Goal: Task Accomplishment & Management: Manage account settings

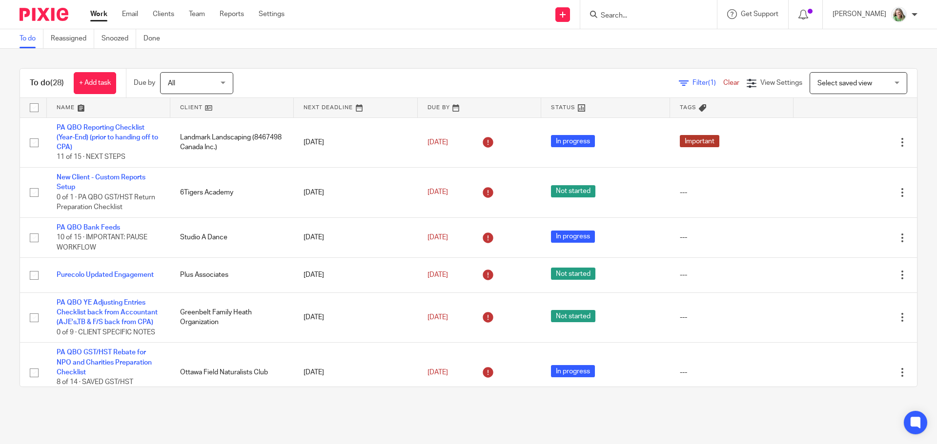
click at [635, 17] on input "Search" at bounding box center [644, 16] width 88 height 9
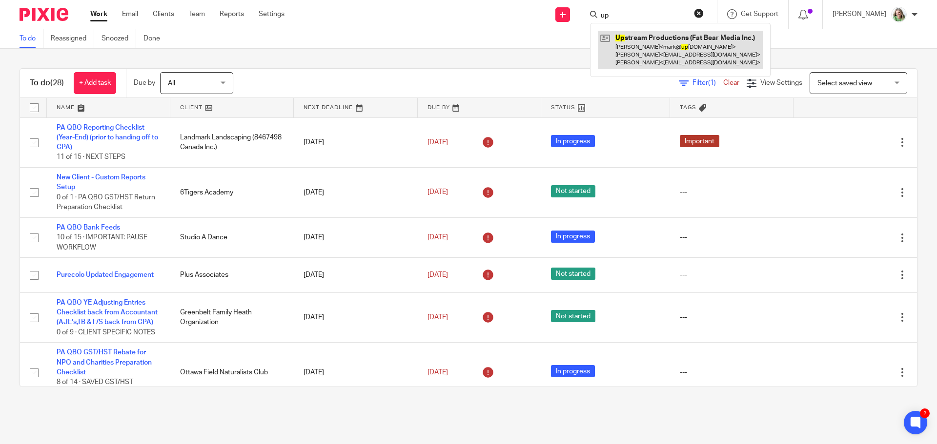
type input "up"
click at [639, 54] on link at bounding box center [680, 50] width 165 height 39
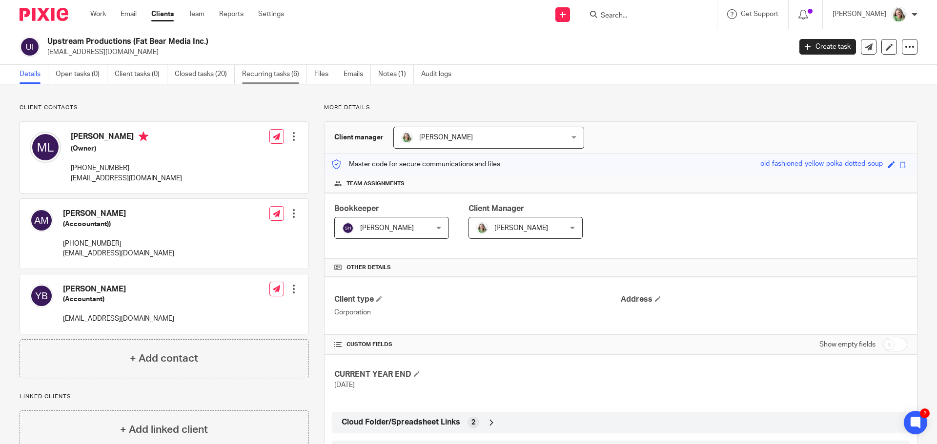
click at [268, 71] on link "Recurring tasks (6)" at bounding box center [274, 74] width 65 height 19
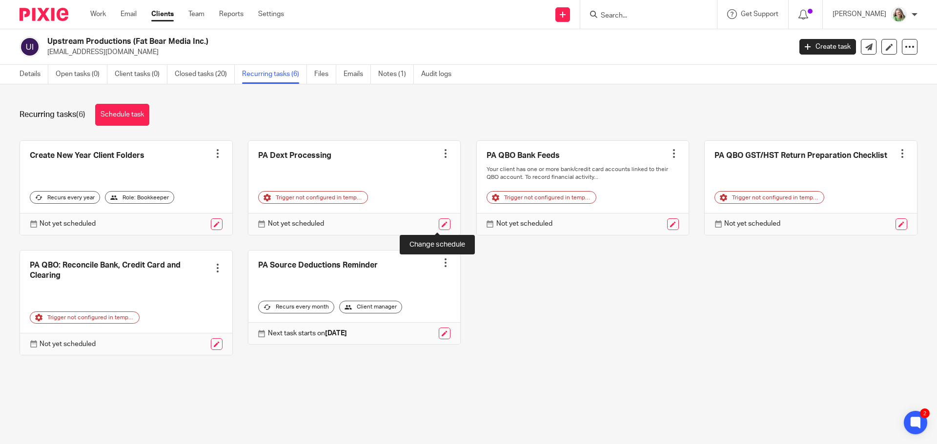
click at [439, 221] on link at bounding box center [445, 225] width 12 height 12
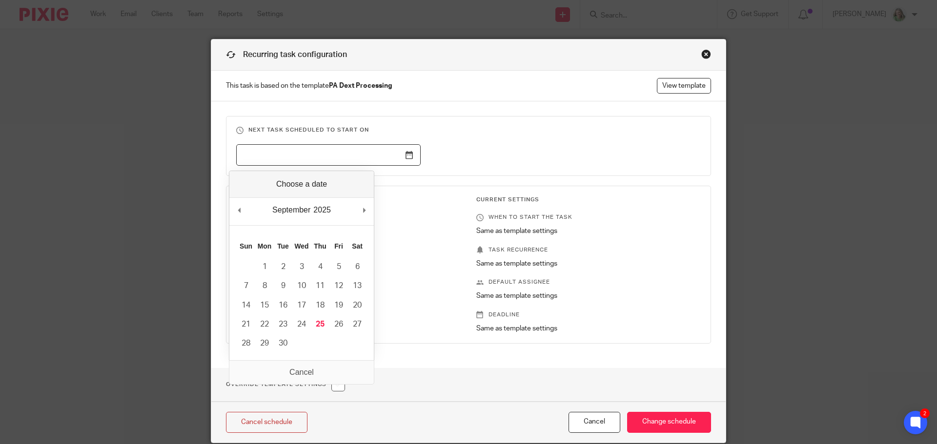
click at [402, 156] on input "Use the arrow keys to pick a date" at bounding box center [328, 155] width 184 height 22
type input "2025-10-08"
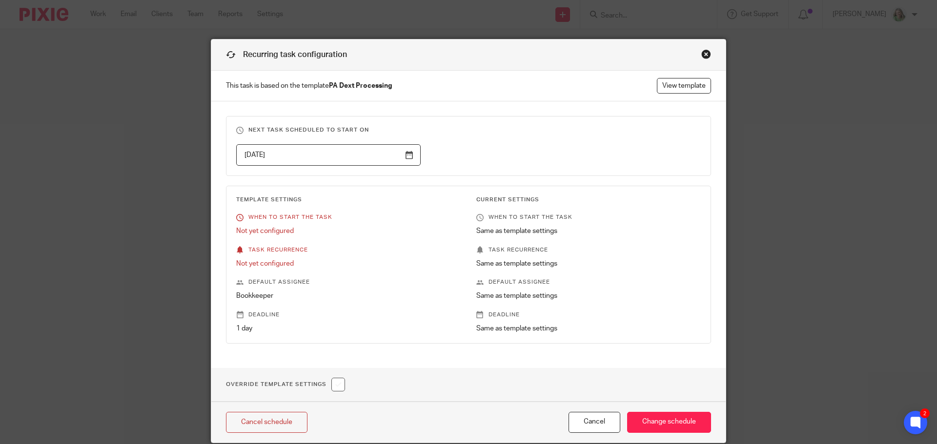
scroll to position [38, 0]
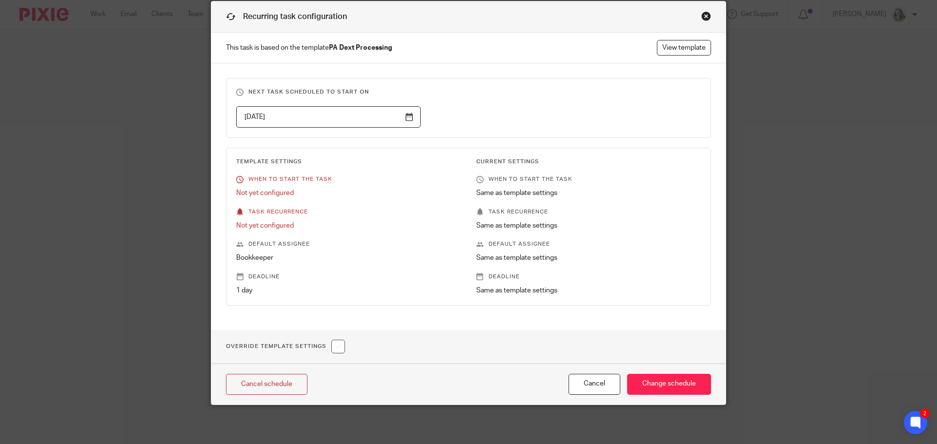
click at [343, 347] on div "Override Template Settings" at bounding box center [468, 347] width 514 height 34
click at [341, 349] on input "checkbox" at bounding box center [338, 347] width 14 height 14
checkbox input "true"
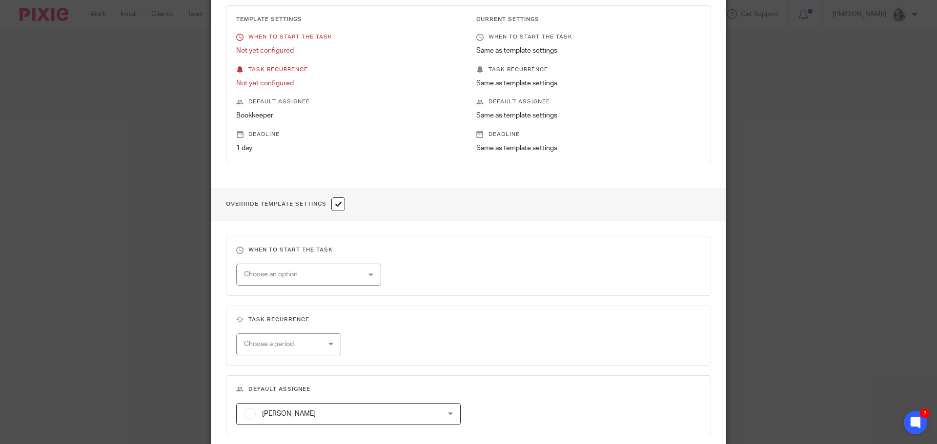
scroll to position [184, 0]
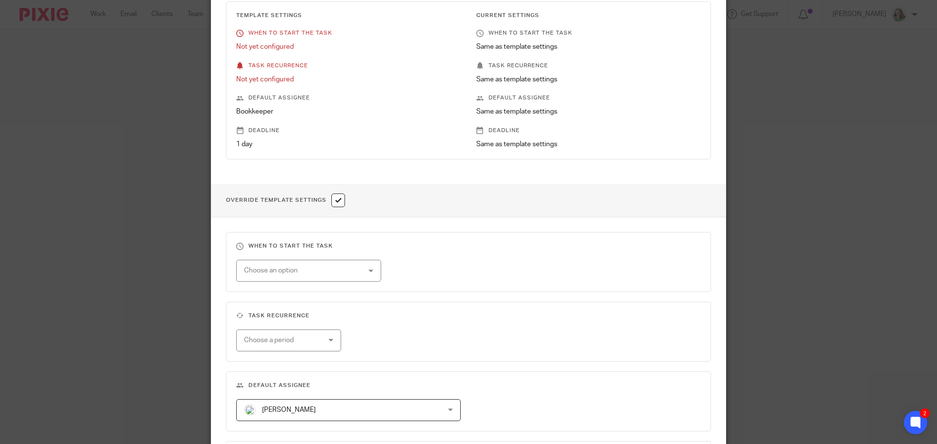
click at [341, 266] on div "Choose an option" at bounding box center [298, 271] width 109 height 20
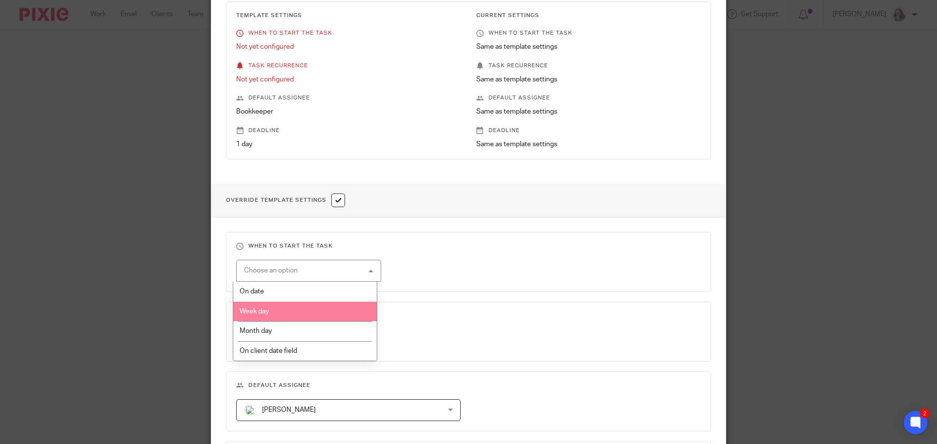
click at [329, 314] on li "Week day" at bounding box center [305, 312] width 144 height 20
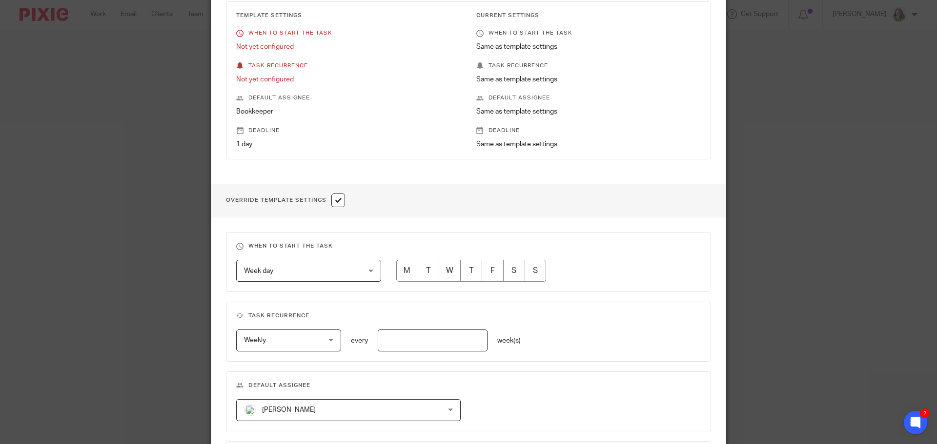
click at [328, 279] on span "Week day" at bounding box center [298, 271] width 109 height 20
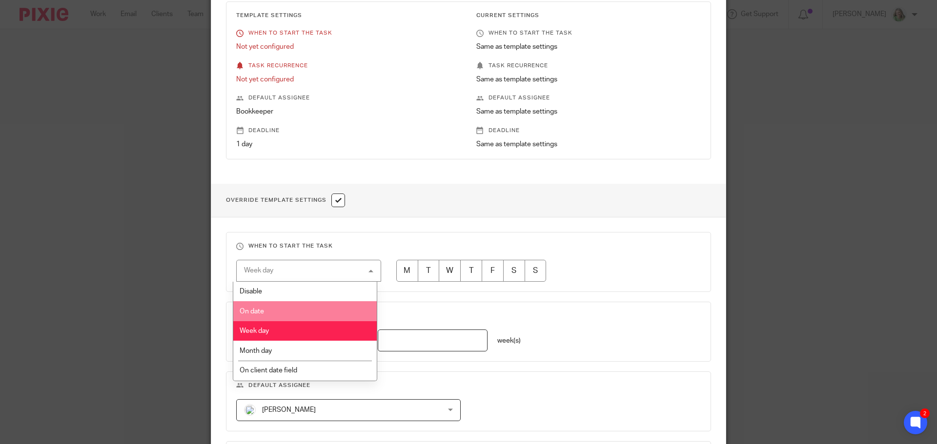
click at [314, 314] on li "On date" at bounding box center [305, 311] width 144 height 20
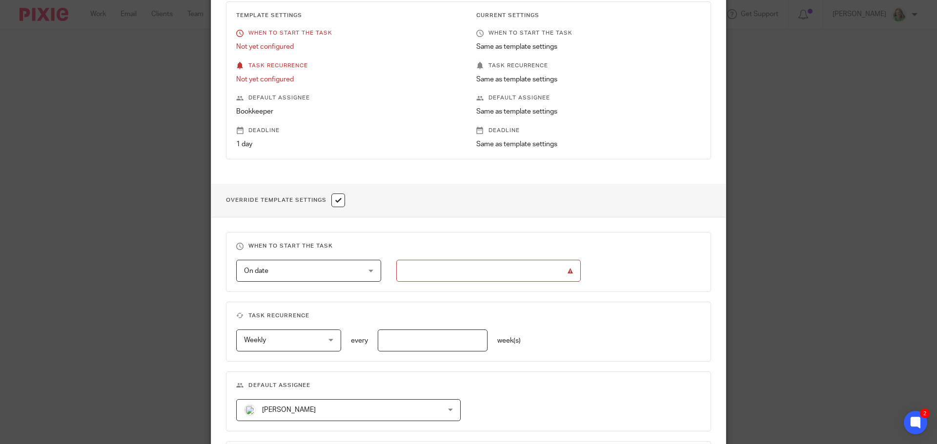
click at [453, 273] on input "text" at bounding box center [488, 271] width 184 height 22
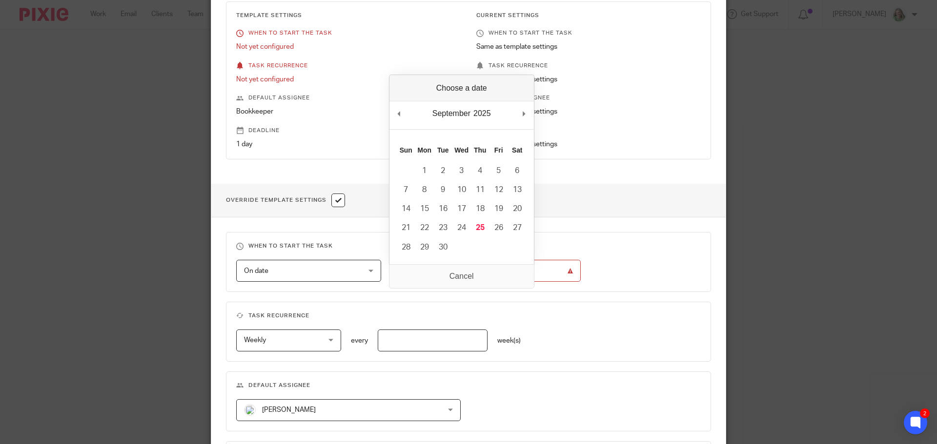
click at [316, 278] on span "On date" at bounding box center [298, 271] width 109 height 20
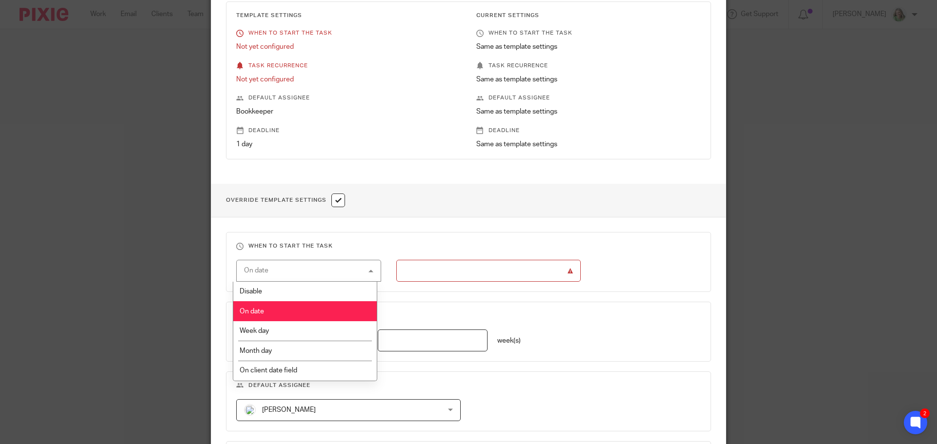
click at [303, 293] on li "Disable" at bounding box center [305, 292] width 144 height 20
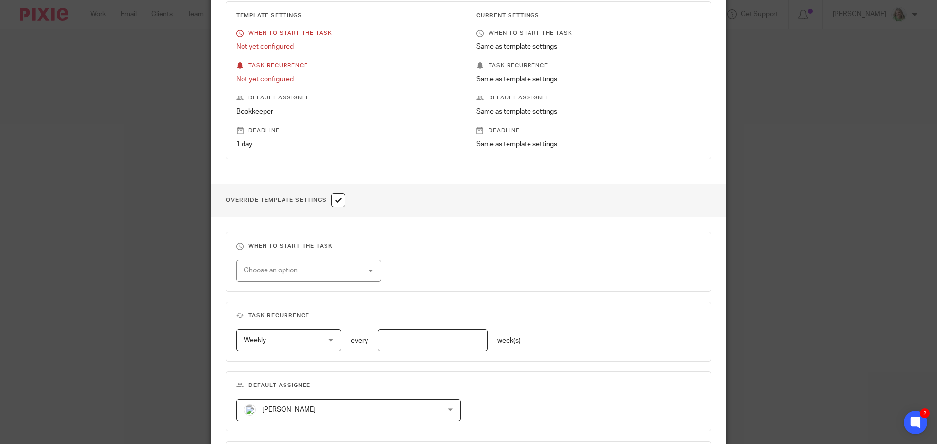
click at [310, 271] on div "Choose an option" at bounding box center [298, 271] width 109 height 20
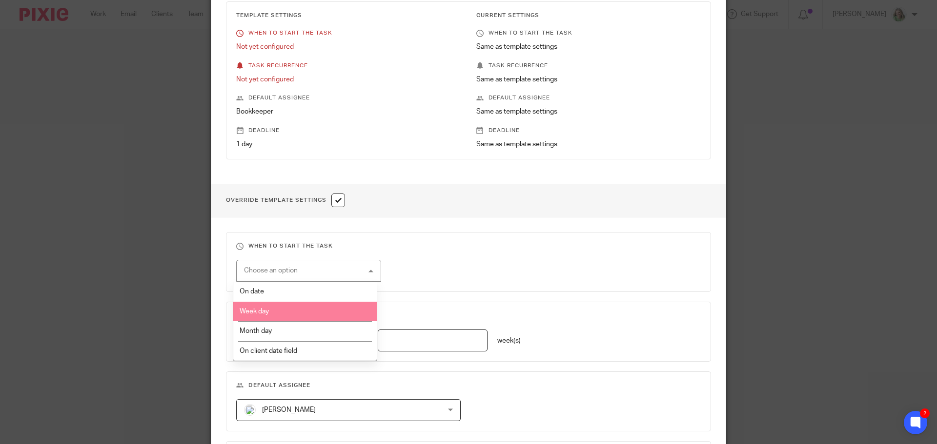
click at [289, 313] on li "Week day" at bounding box center [305, 312] width 144 height 20
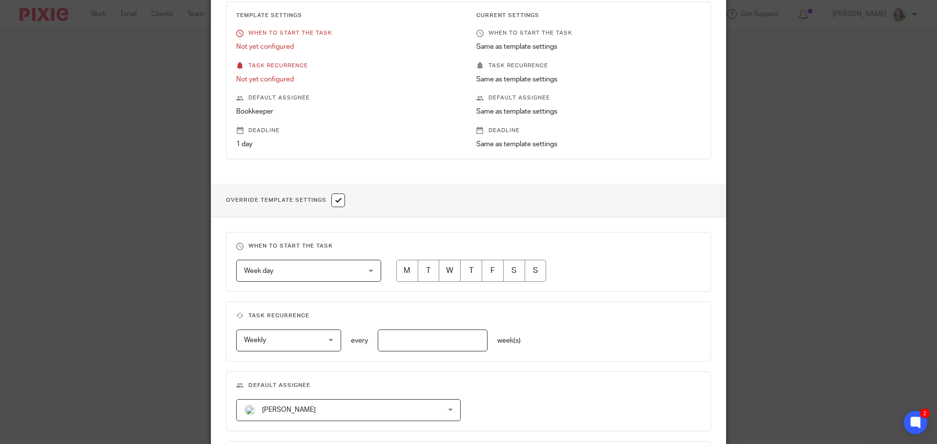
click at [301, 272] on span "Week day" at bounding box center [298, 271] width 109 height 20
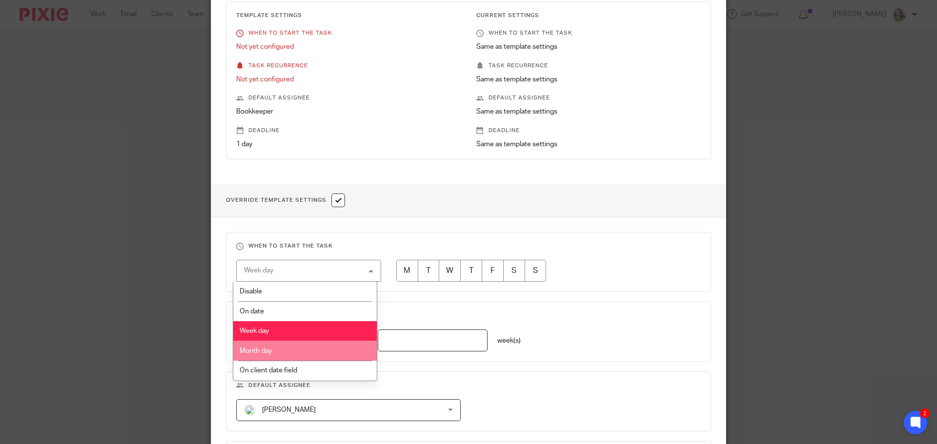
click at [316, 350] on li "Month day" at bounding box center [305, 351] width 144 height 20
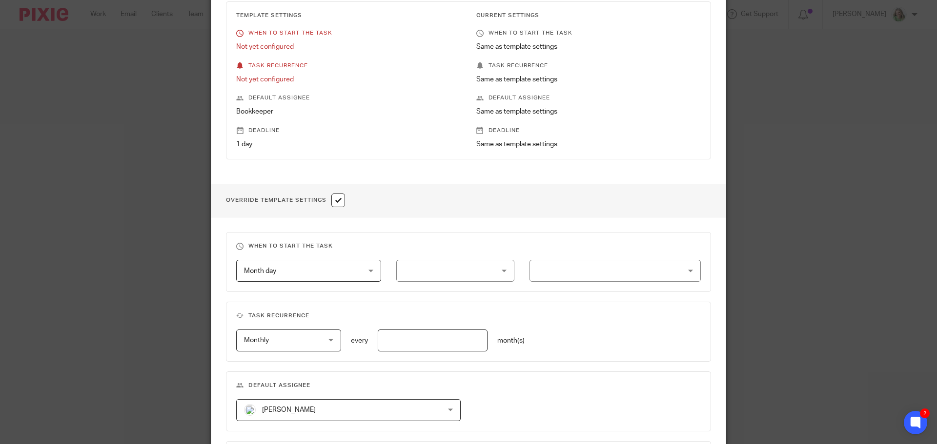
click at [434, 274] on div at bounding box center [455, 271] width 118 height 22
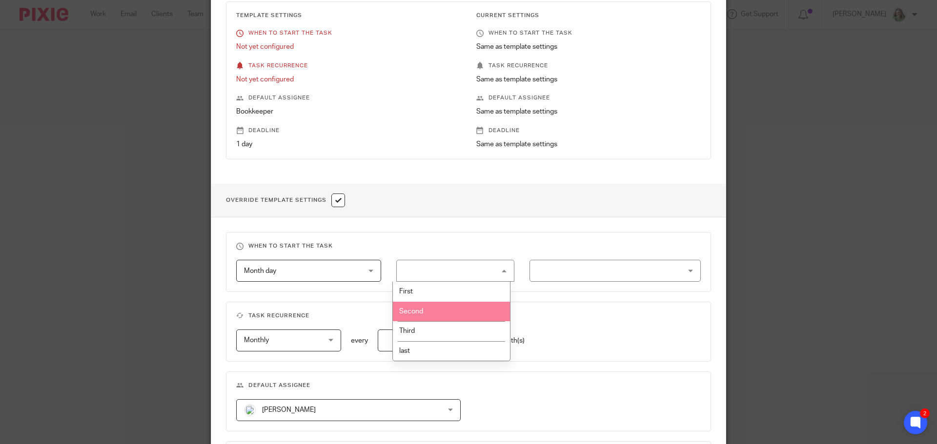
click at [420, 305] on li "Second" at bounding box center [451, 312] width 117 height 20
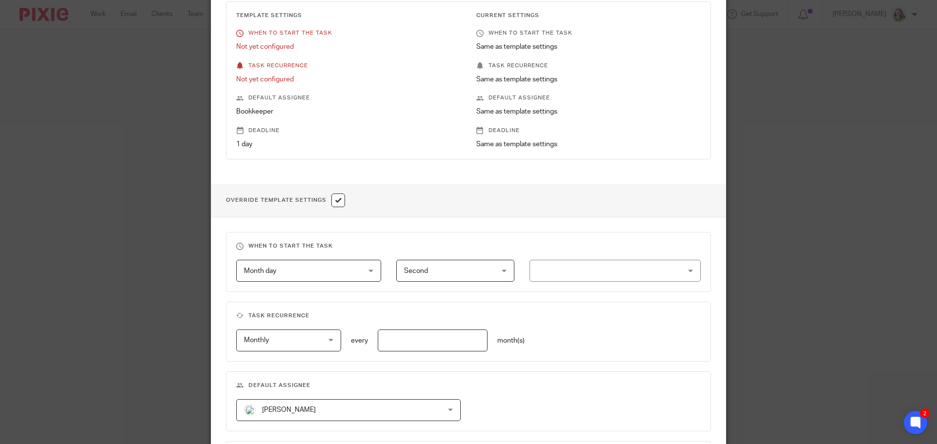
click at [541, 271] on div at bounding box center [614, 271] width 171 height 22
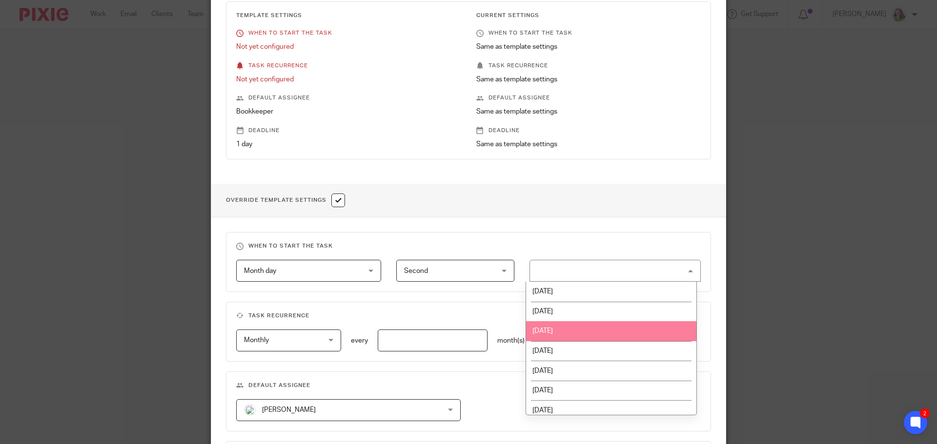
click at [541, 334] on span "Wednesday" at bounding box center [542, 331] width 20 height 7
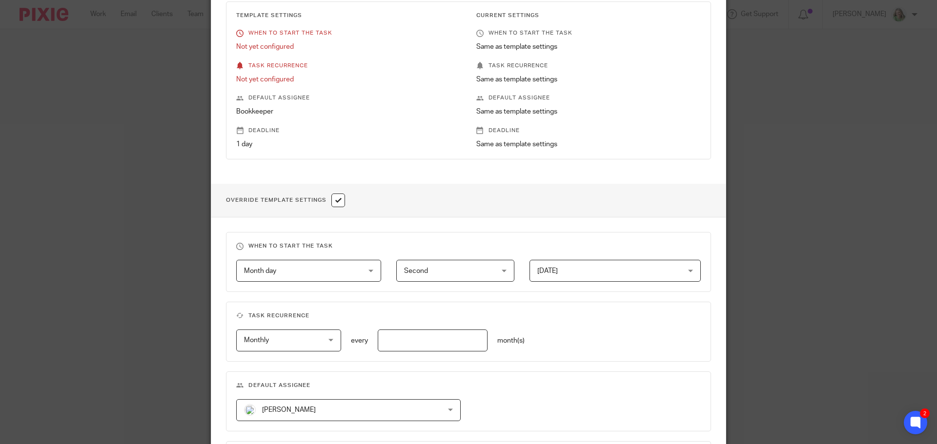
click at [302, 265] on span "Month day" at bounding box center [298, 271] width 109 height 20
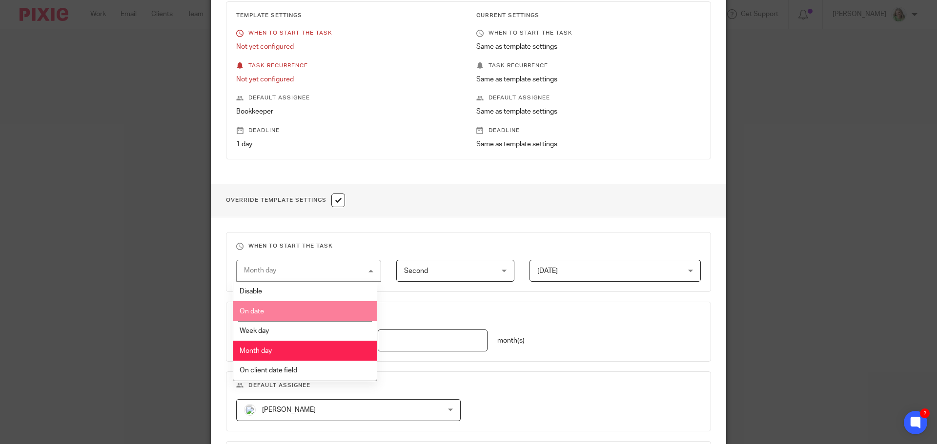
click at [281, 310] on li "On date" at bounding box center [305, 311] width 144 height 20
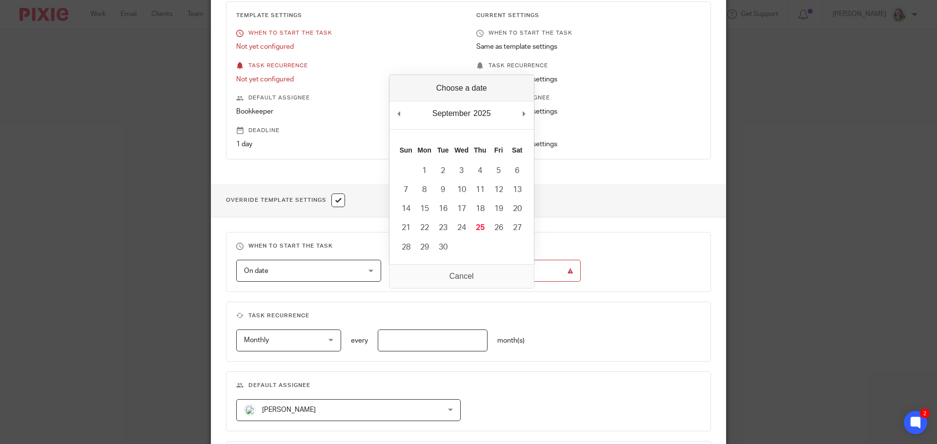
click at [454, 261] on body "Work Email Clients Team Reports Settings Work Email Clients Team Reports Settin…" at bounding box center [468, 222] width 937 height 444
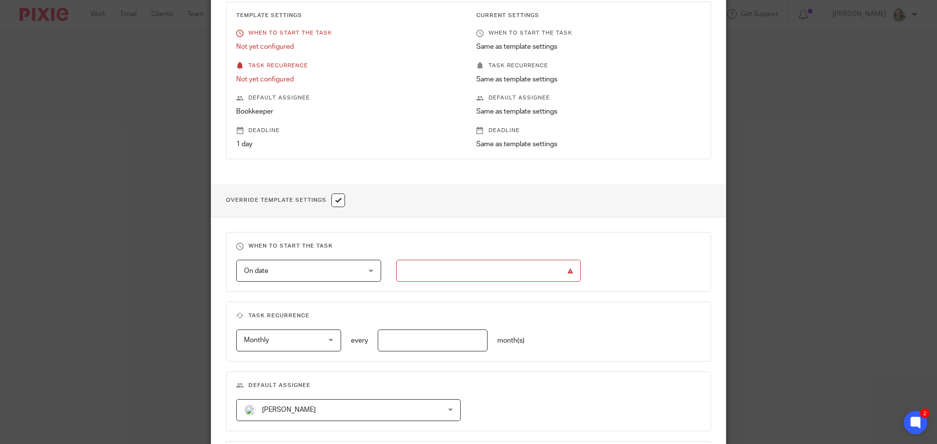
click at [454, 261] on input "Use the arrow keys to pick a date" at bounding box center [488, 271] width 184 height 22
click at [488, 266] on input "2025-10-06" at bounding box center [488, 271] width 184 height 22
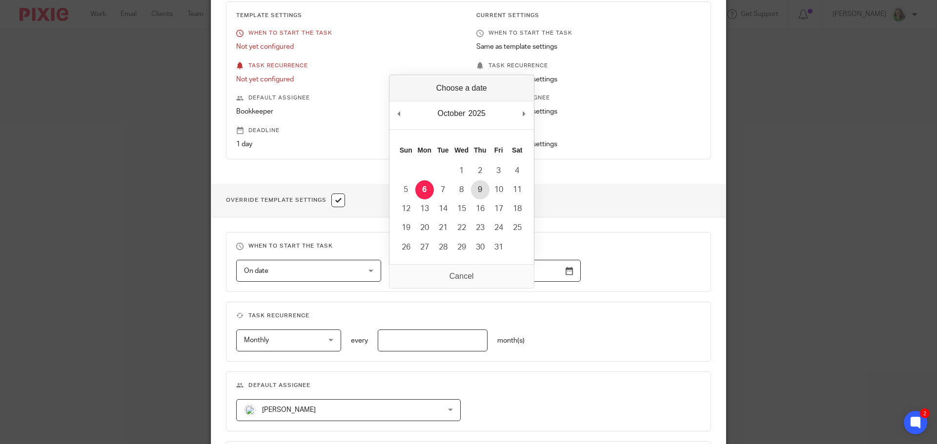
type input "2025-10-09"
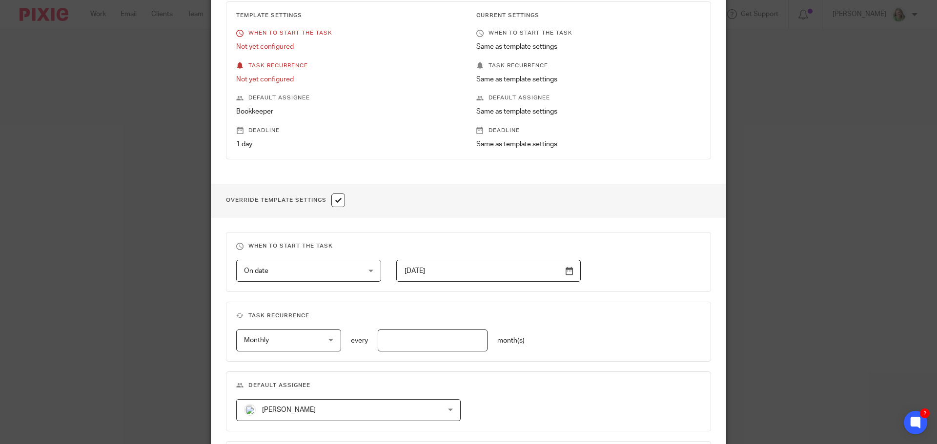
click at [414, 341] on input "text" at bounding box center [433, 341] width 110 height 22
type input "1"
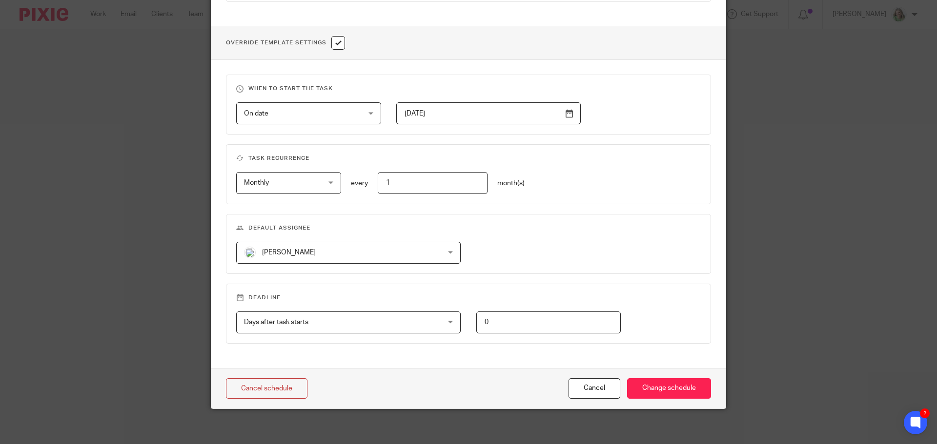
scroll to position [346, 0]
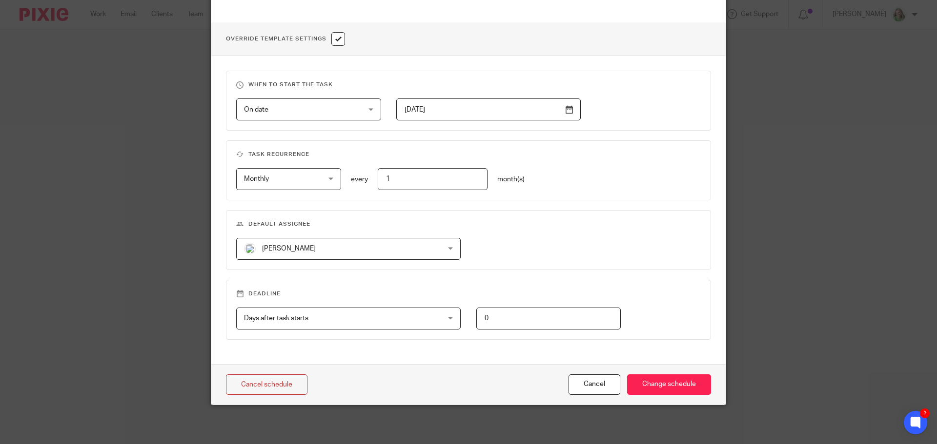
click at [301, 247] on span "[PERSON_NAME]" at bounding box center [289, 248] width 54 height 7
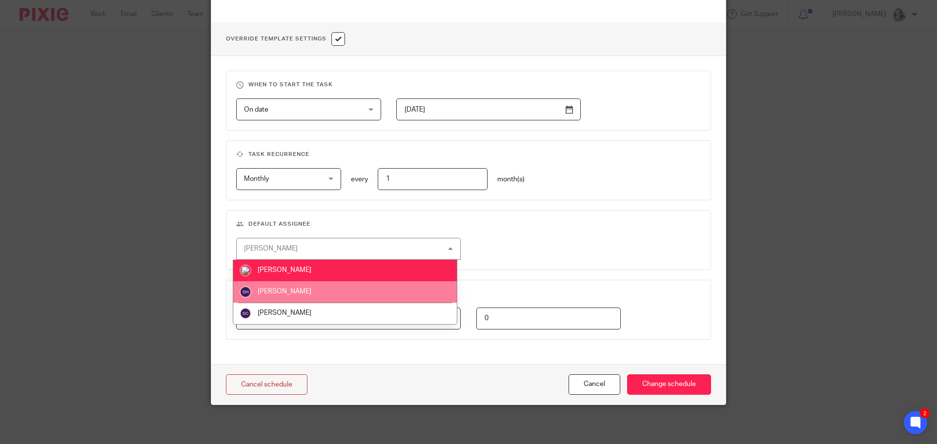
click at [293, 292] on span "[PERSON_NAME]" at bounding box center [285, 291] width 54 height 7
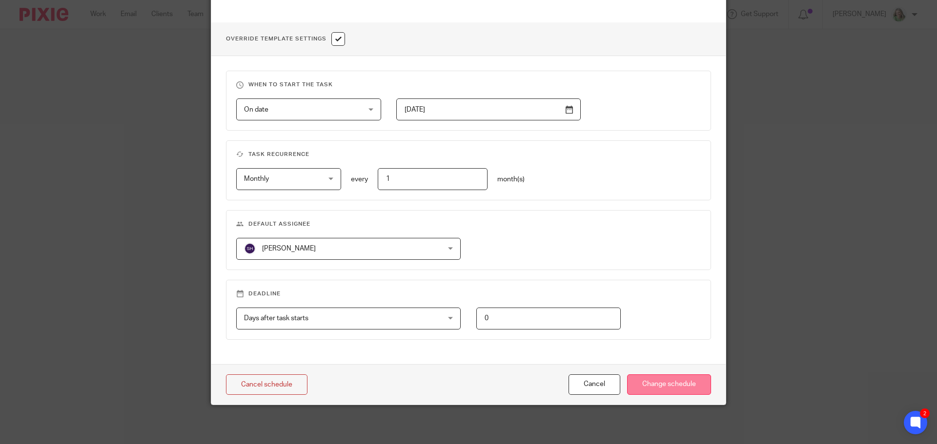
click at [675, 383] on input "Change schedule" at bounding box center [669, 385] width 84 height 21
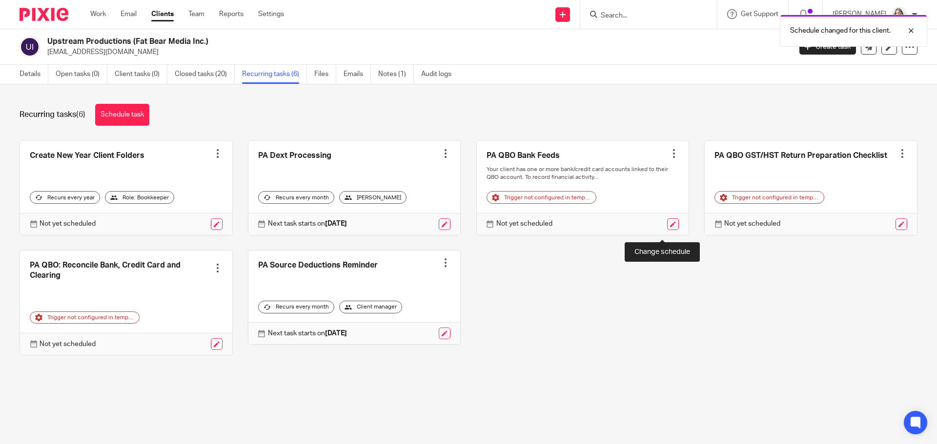
click at [667, 229] on link at bounding box center [673, 225] width 12 height 12
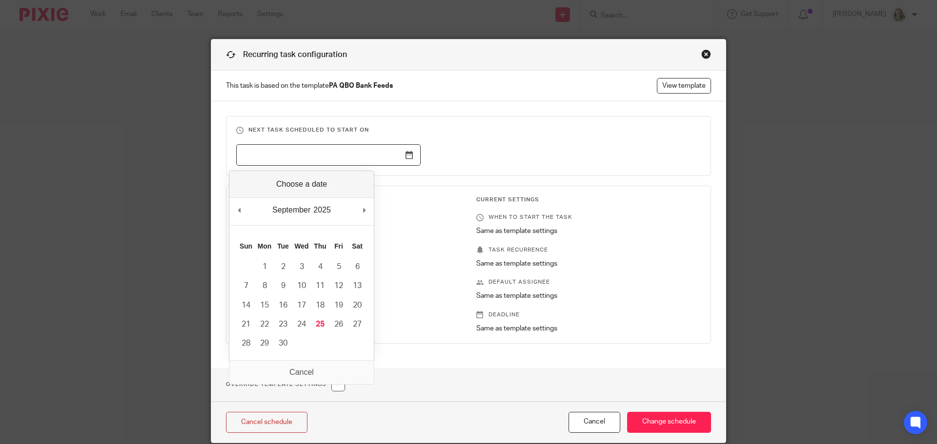
click at [346, 153] on input "Use the arrow keys to pick a date" at bounding box center [328, 155] width 184 height 22
type input "[DATE]"
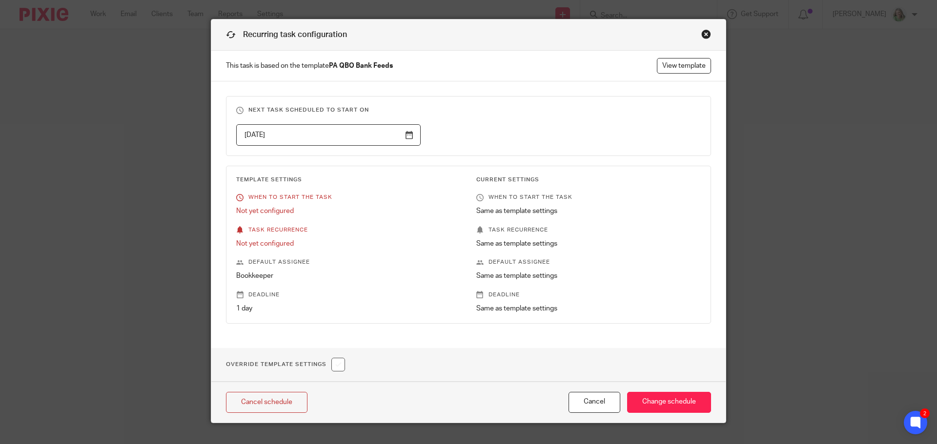
scroll to position [38, 0]
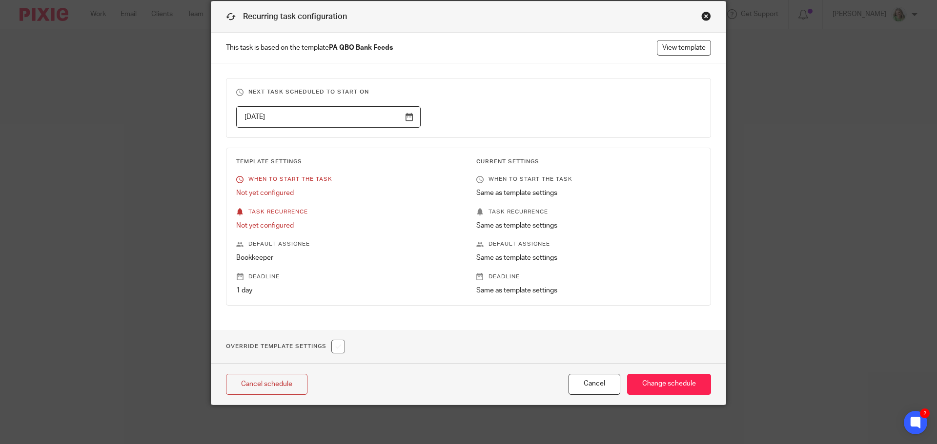
click at [338, 343] on input "checkbox" at bounding box center [338, 347] width 14 height 14
checkbox input "true"
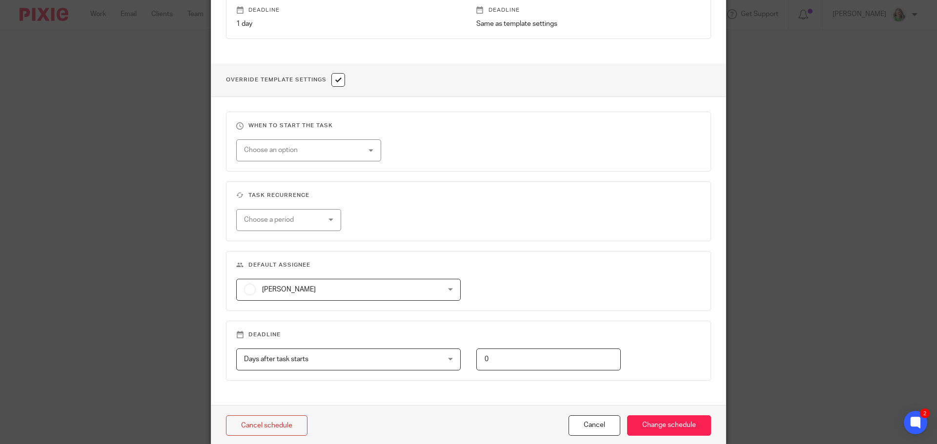
scroll to position [331, 0]
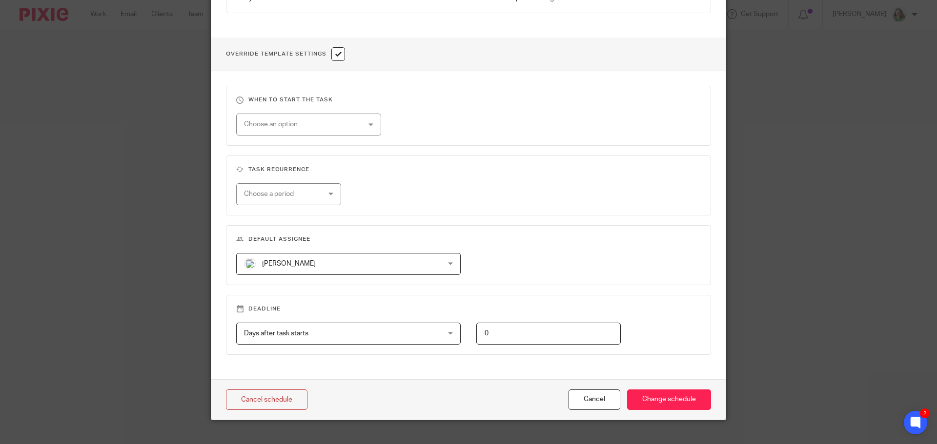
click at [313, 122] on div "Choose an option" at bounding box center [298, 124] width 109 height 20
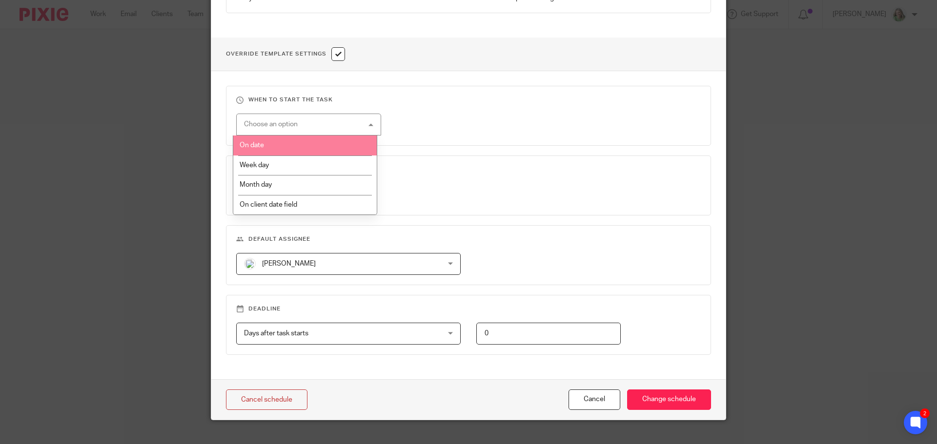
click at [308, 143] on li "On date" at bounding box center [305, 146] width 144 height 20
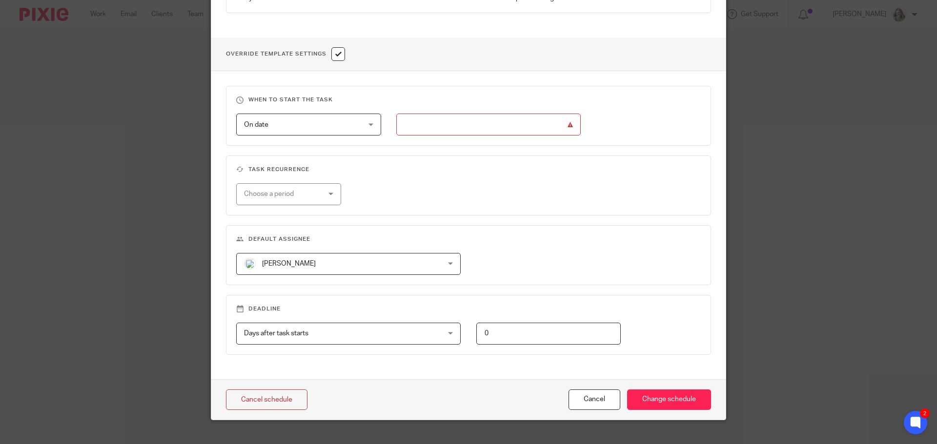
click at [503, 124] on input "text" at bounding box center [488, 125] width 184 height 22
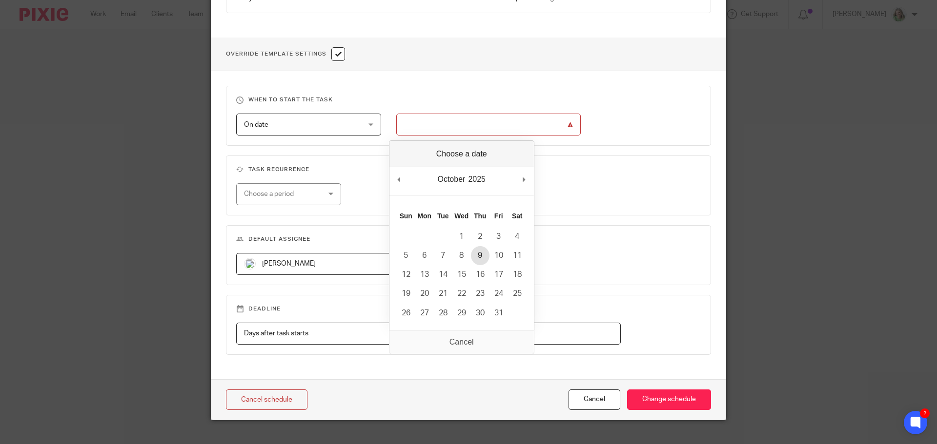
type input "[DATE]"
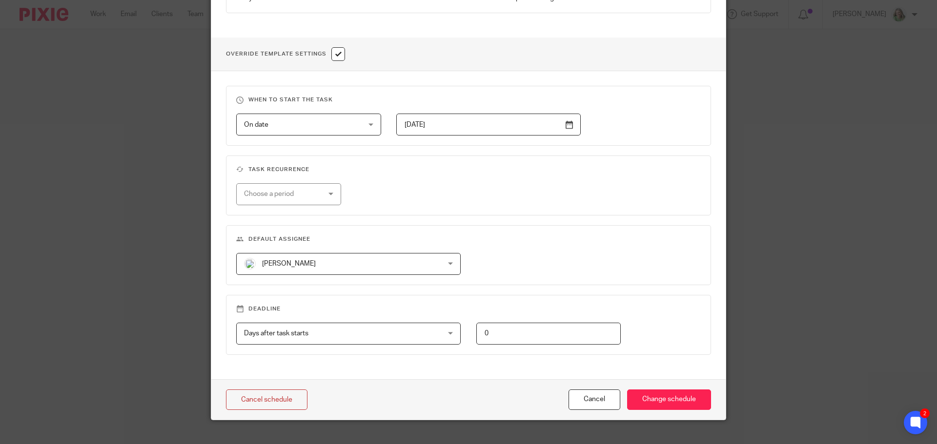
click at [382, 260] on span "[PERSON_NAME]" at bounding box center [330, 264] width 173 height 20
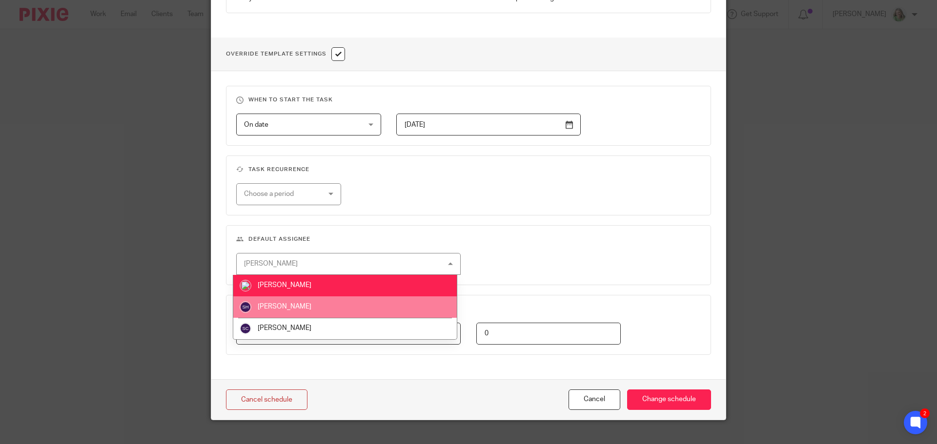
click at [353, 311] on li "[PERSON_NAME]" at bounding box center [344, 307] width 223 height 21
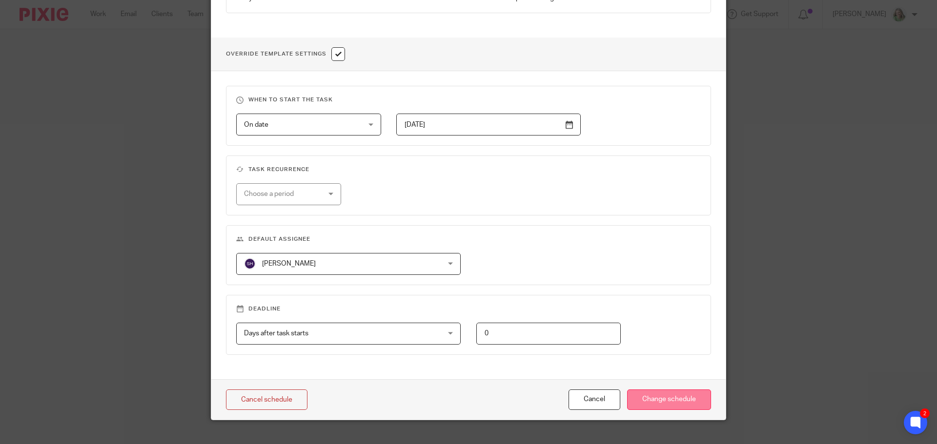
click at [669, 399] on input "Change schedule" at bounding box center [669, 400] width 84 height 21
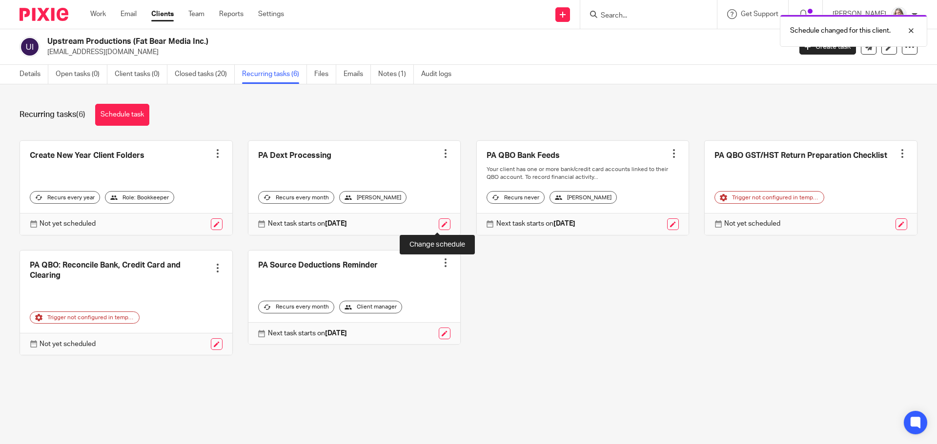
click at [439, 226] on link at bounding box center [445, 225] width 12 height 12
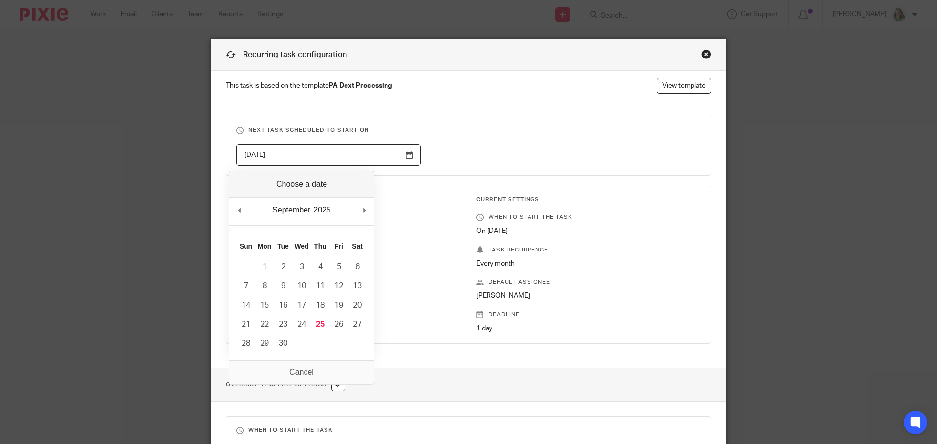
click at [369, 150] on input "2025-10-08" at bounding box center [328, 155] width 184 height 22
type input "2025-10-09"
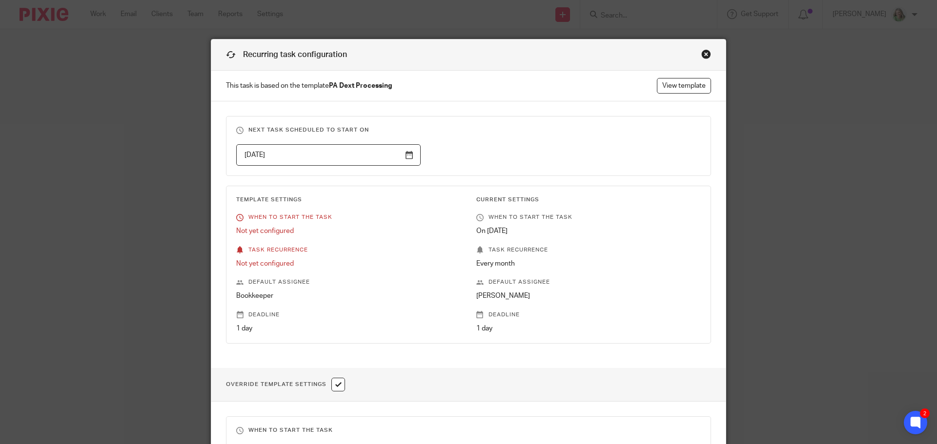
scroll to position [244, 0]
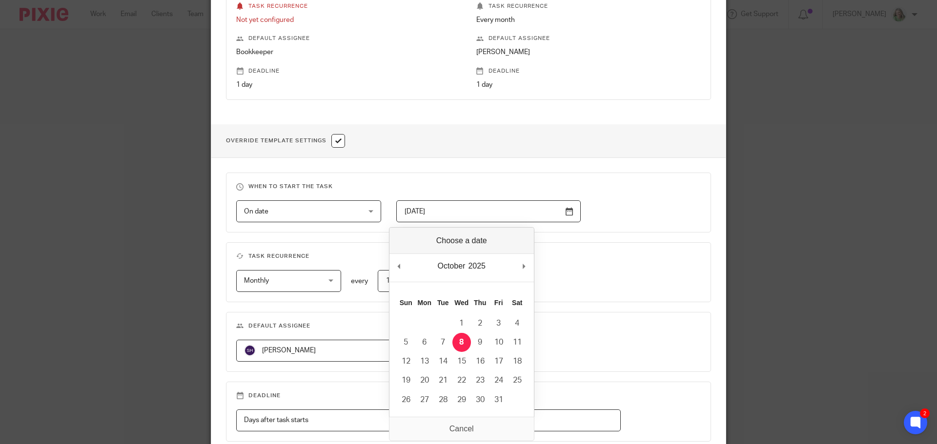
click at [433, 213] on input "2025-10-08" at bounding box center [488, 212] width 184 height 22
type input "2025-10-09"
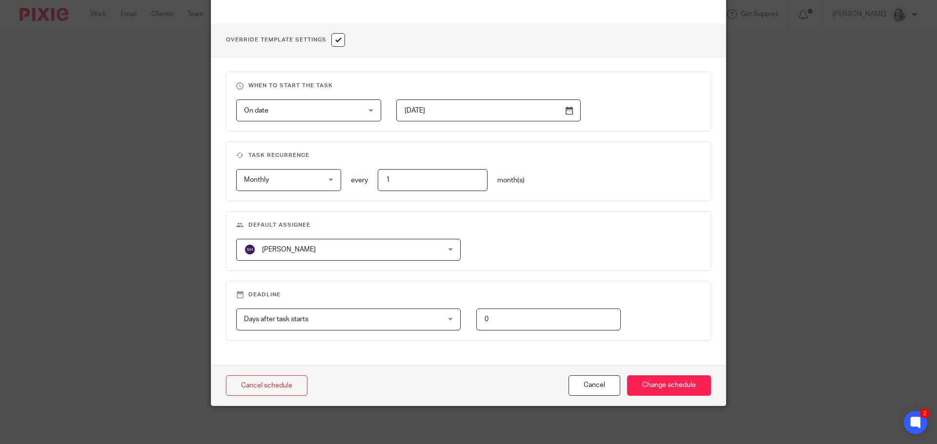
scroll to position [346, 0]
click at [665, 383] on input "Change schedule" at bounding box center [669, 385] width 84 height 21
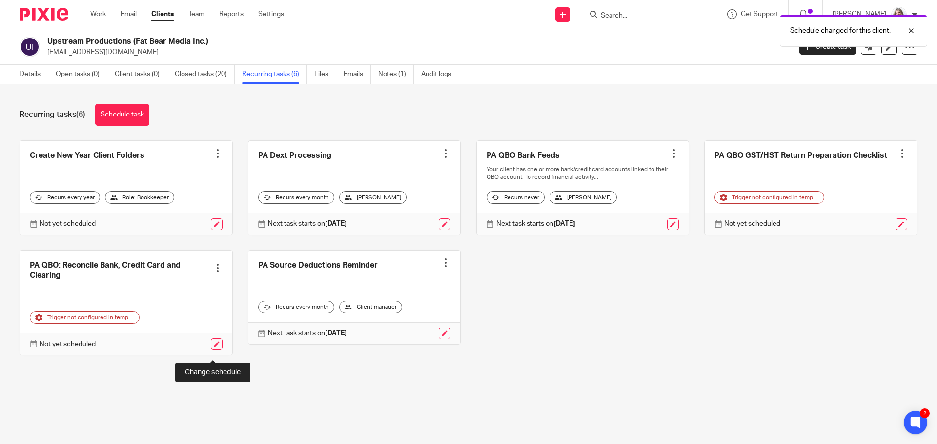
click at [211, 350] on link at bounding box center [217, 345] width 12 height 12
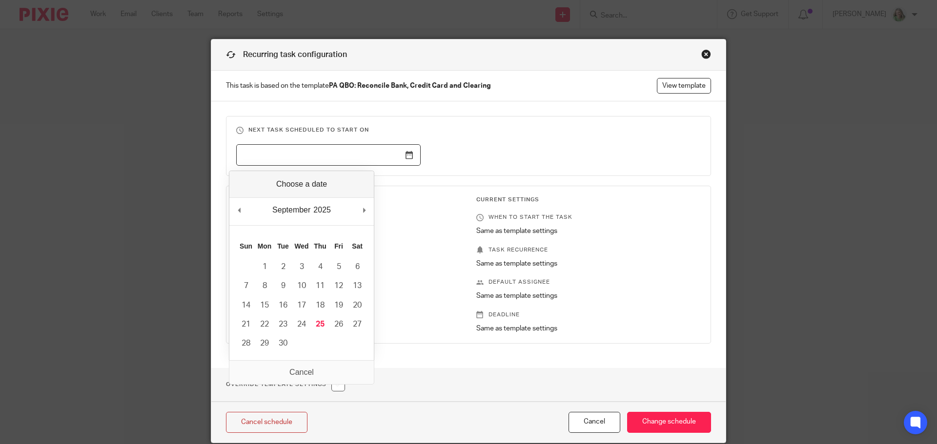
click at [334, 161] on input "Use the arrow keys to pick a date" at bounding box center [328, 155] width 184 height 22
type input "2025-10-15"
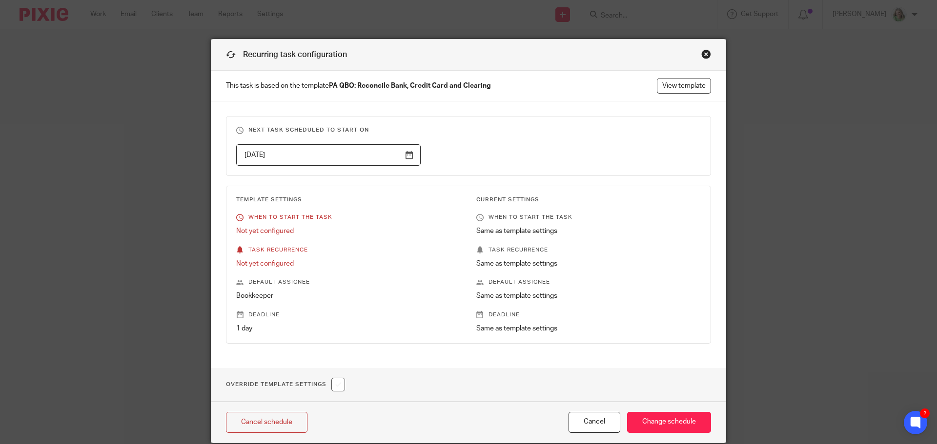
click at [338, 384] on input "checkbox" at bounding box center [338, 385] width 14 height 14
checkbox input "true"
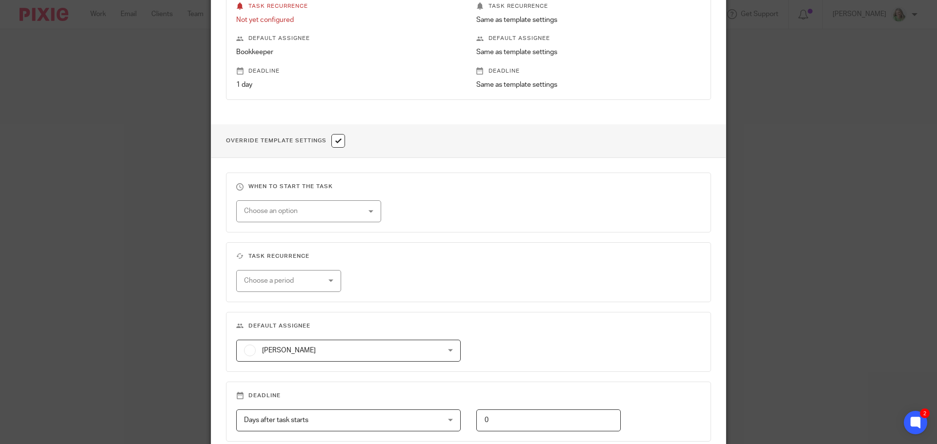
scroll to position [293, 0]
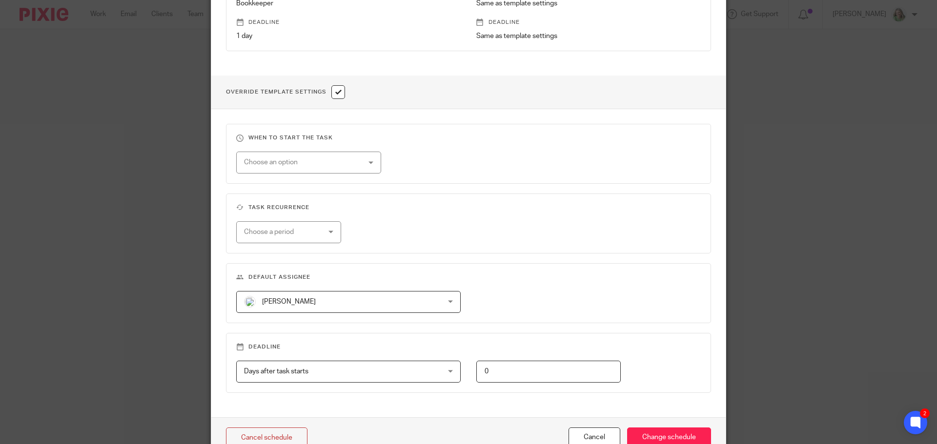
click at [328, 160] on div "Choose an option" at bounding box center [298, 162] width 109 height 20
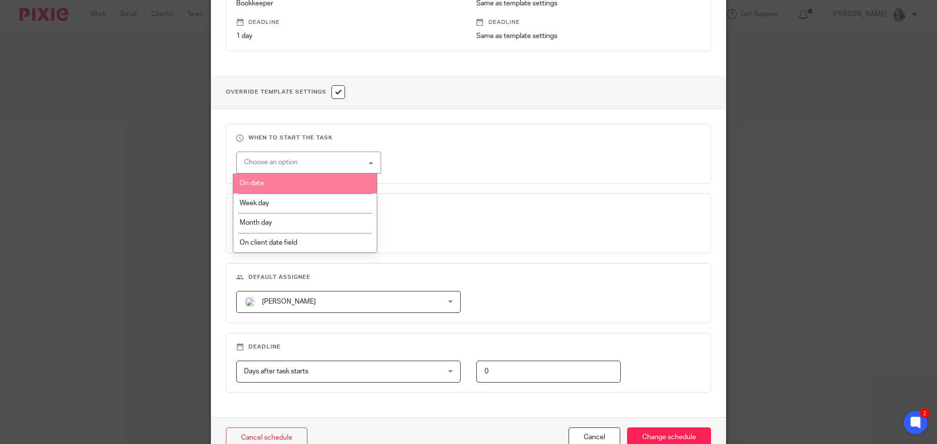
click at [310, 178] on li "On date" at bounding box center [305, 184] width 144 height 20
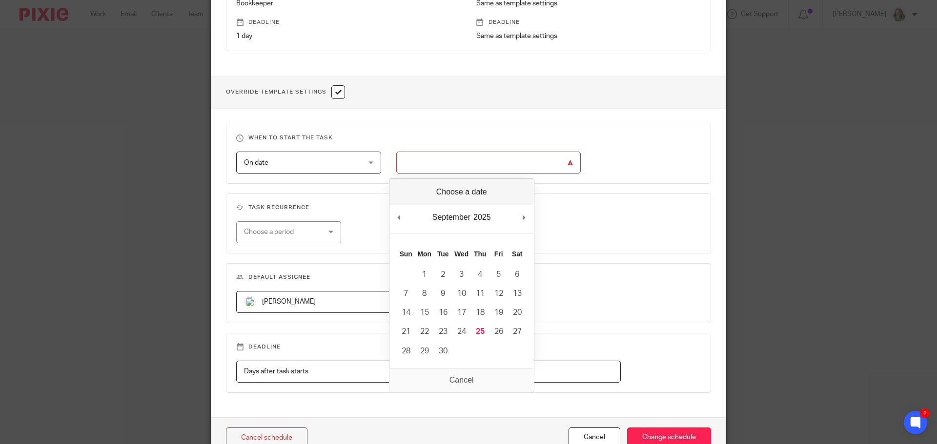
click at [459, 163] on input "Use the arrow keys to pick a date" at bounding box center [488, 163] width 184 height 22
type input "2025-10-15"
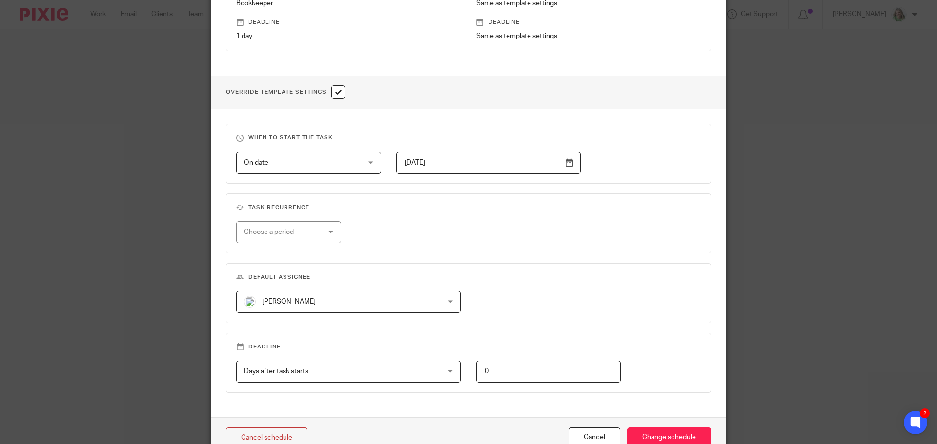
click at [411, 306] on span "[PERSON_NAME]" at bounding box center [330, 302] width 173 height 20
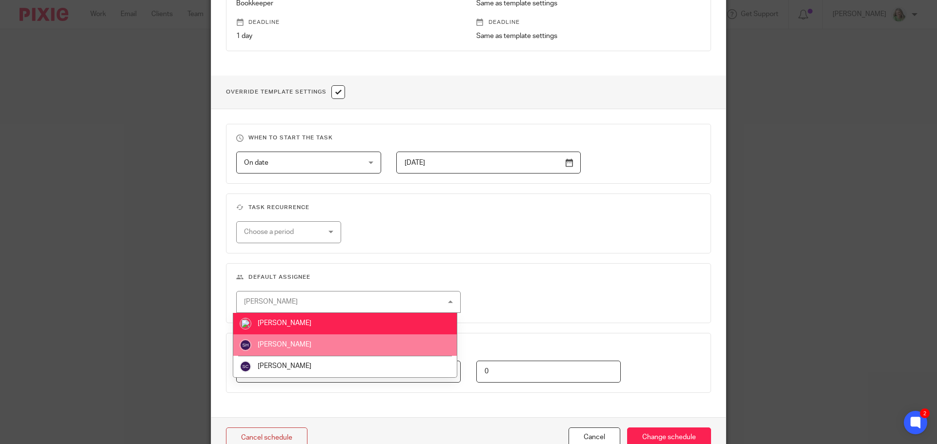
click at [361, 348] on li "[PERSON_NAME]" at bounding box center [344, 345] width 223 height 21
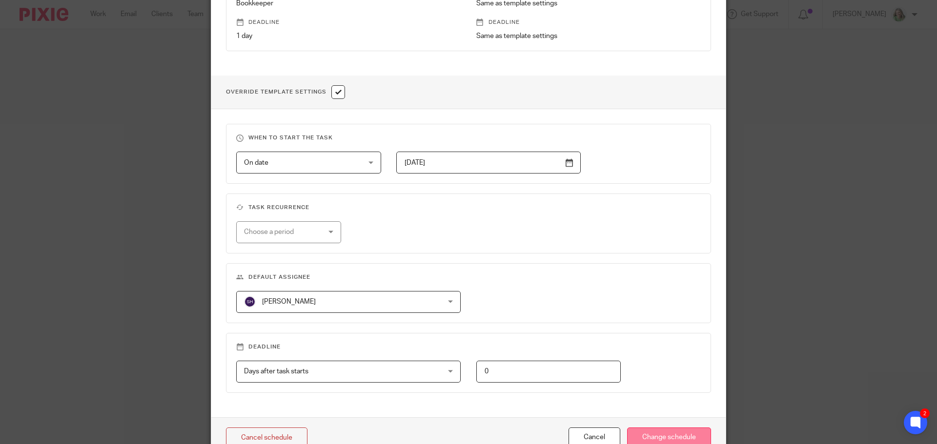
click at [673, 437] on input "Change schedule" at bounding box center [669, 438] width 84 height 21
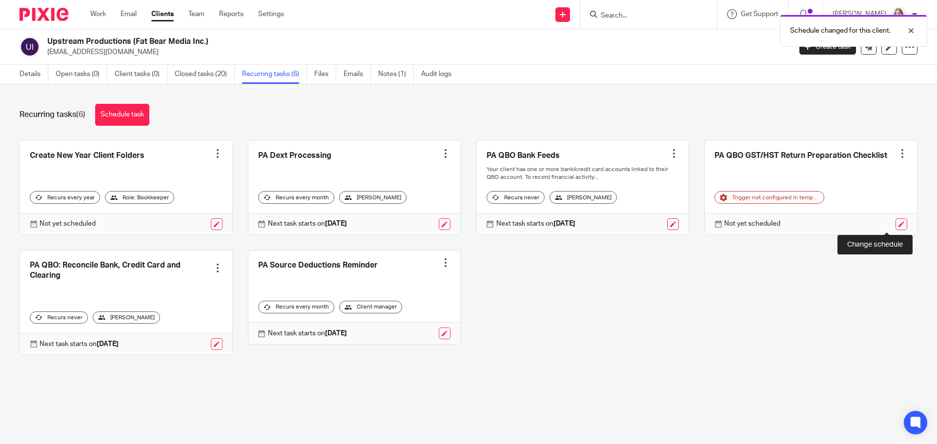
drag, startPoint x: 888, startPoint y: 224, endPoint x: 870, endPoint y: 212, distance: 21.5
click at [895, 224] on link at bounding box center [901, 225] width 12 height 12
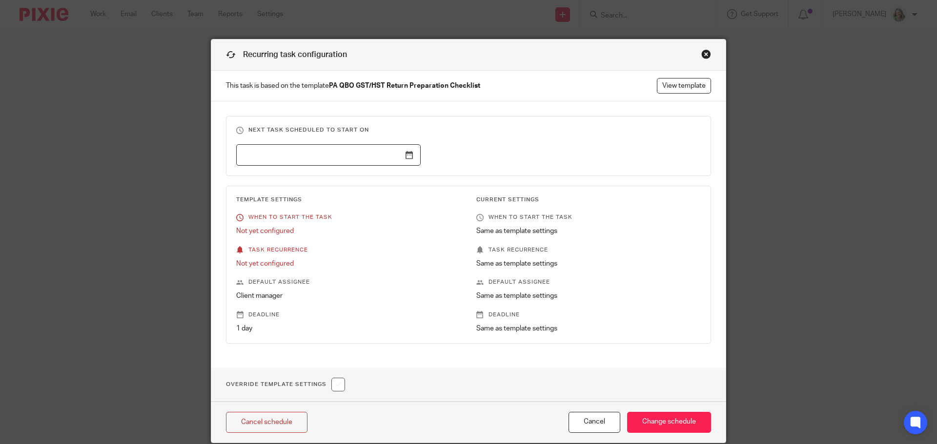
click at [295, 157] on input "text" at bounding box center [328, 155] width 184 height 22
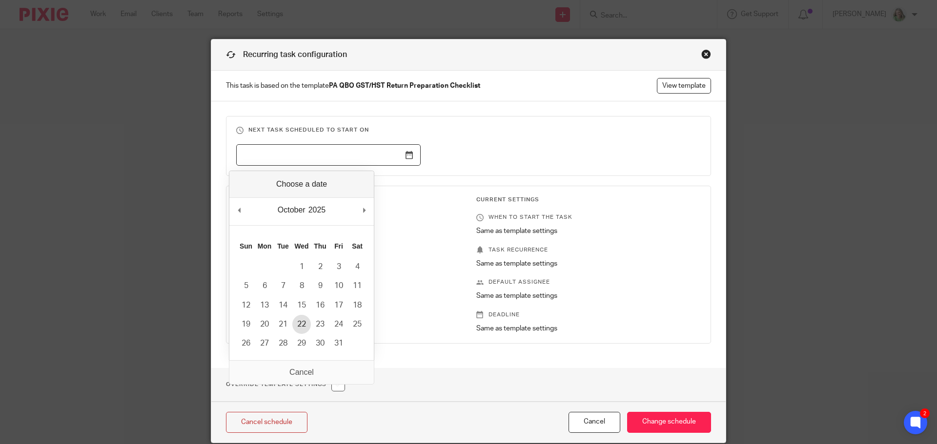
type input "2025-10-22"
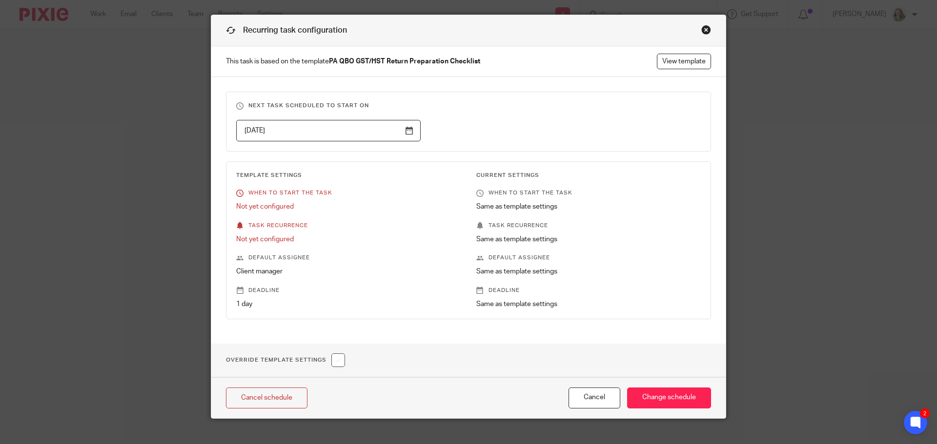
scroll to position [38, 0]
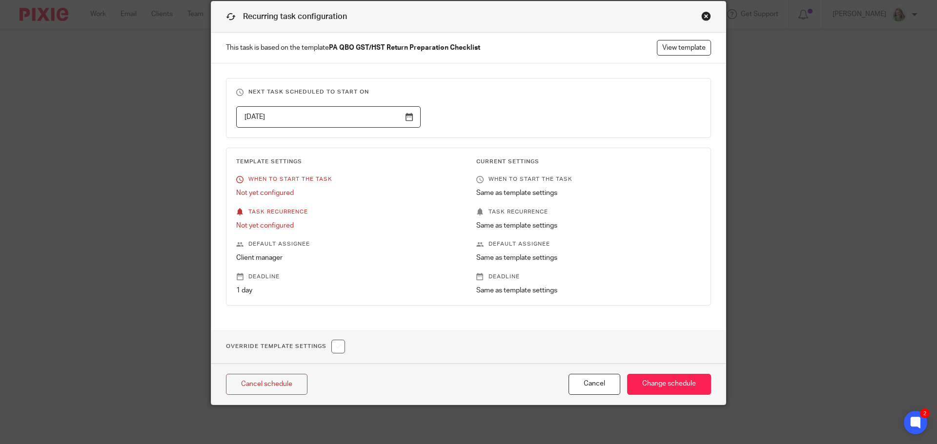
click at [335, 349] on input "checkbox" at bounding box center [338, 347] width 14 height 14
checkbox input "true"
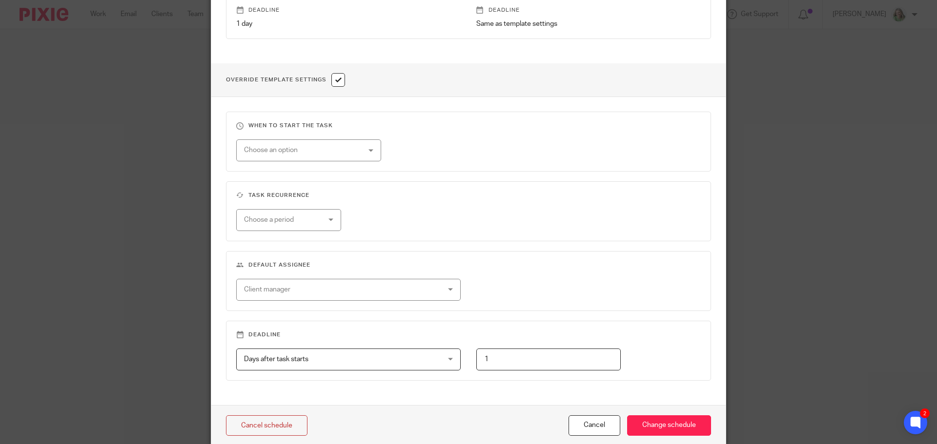
scroll to position [331, 0]
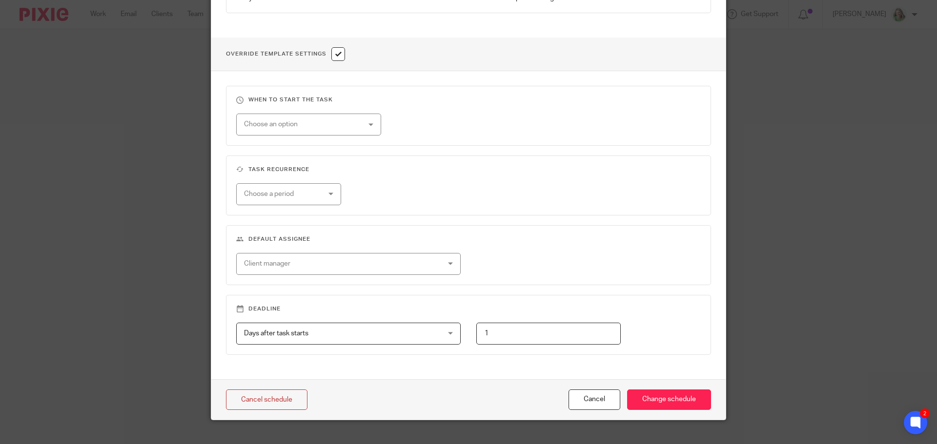
click at [315, 127] on div "Choose an option" at bounding box center [298, 124] width 109 height 20
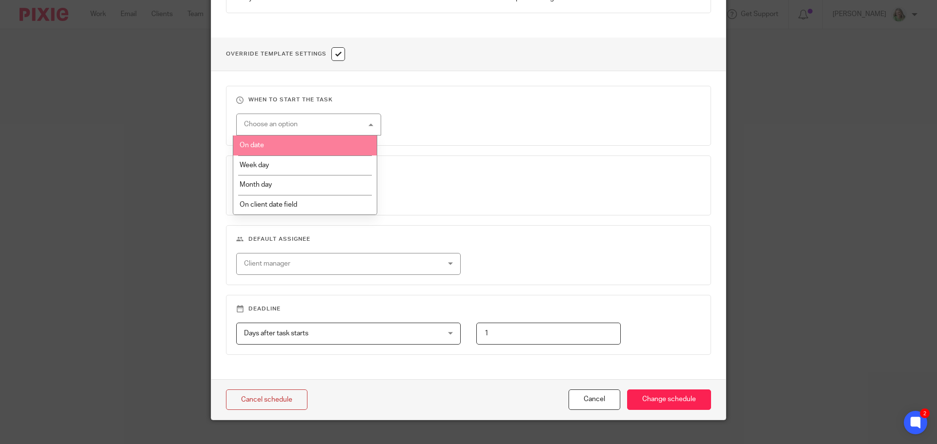
click at [309, 140] on li "On date" at bounding box center [305, 146] width 144 height 20
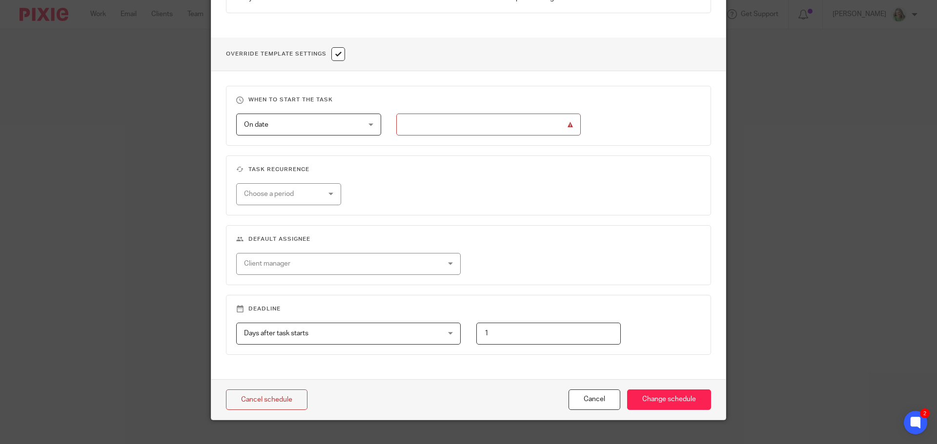
click at [434, 124] on input "text" at bounding box center [488, 125] width 184 height 22
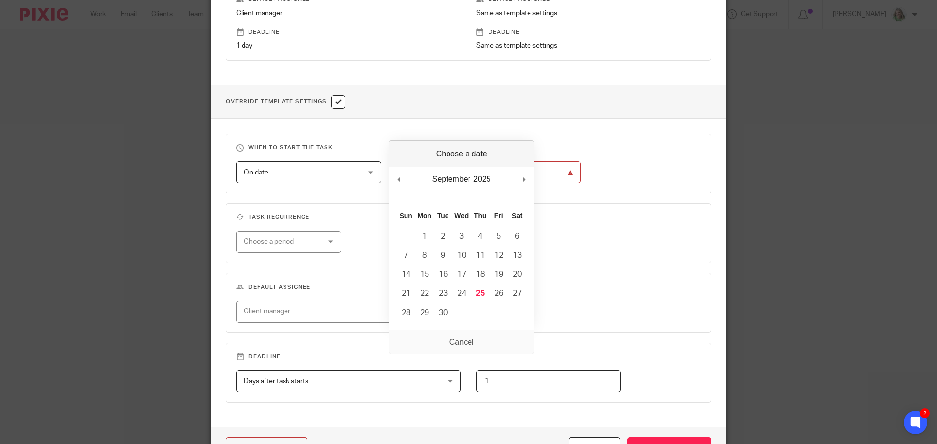
scroll to position [293, 0]
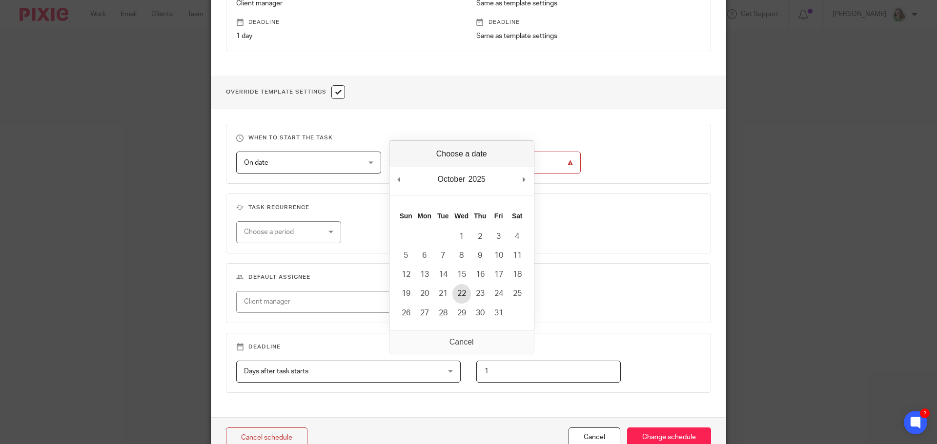
type input "[DATE]"
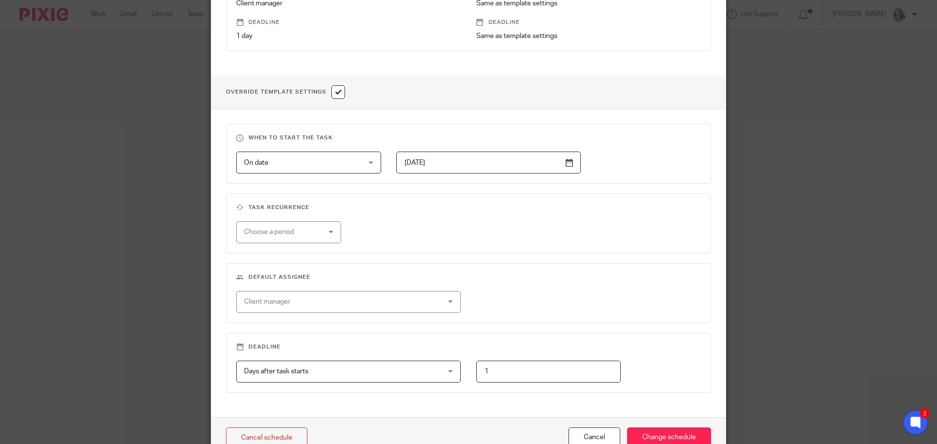
click at [281, 232] on div "Choose a period" at bounding box center [282, 232] width 77 height 20
drag, startPoint x: 284, startPoint y: 293, endPoint x: 302, endPoint y: 274, distance: 26.2
click at [284, 292] on li "Monthly" at bounding box center [285, 293] width 104 height 20
click at [395, 232] on input "text" at bounding box center [433, 232] width 110 height 22
type input "3"
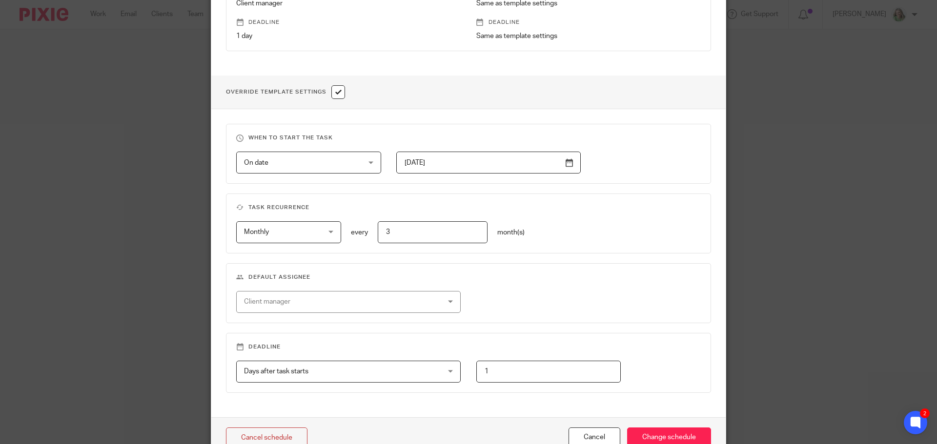
click at [349, 303] on div "Client manager" at bounding box center [330, 302] width 173 height 20
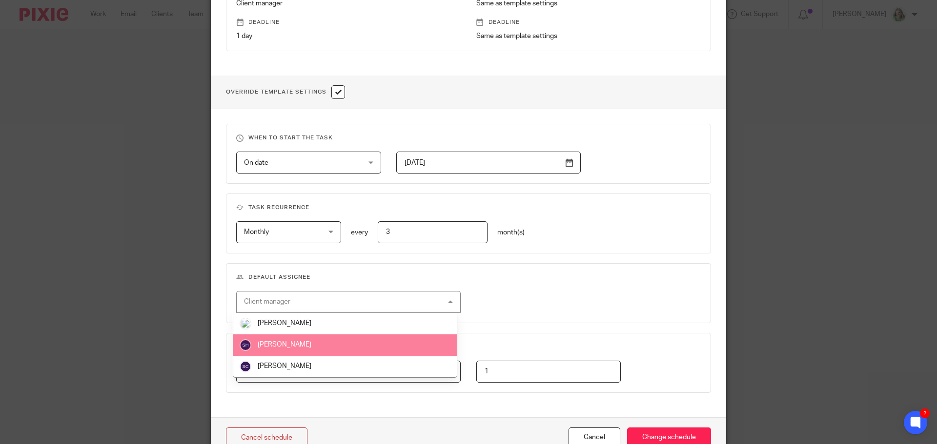
click at [321, 347] on li "[PERSON_NAME]" at bounding box center [344, 345] width 223 height 21
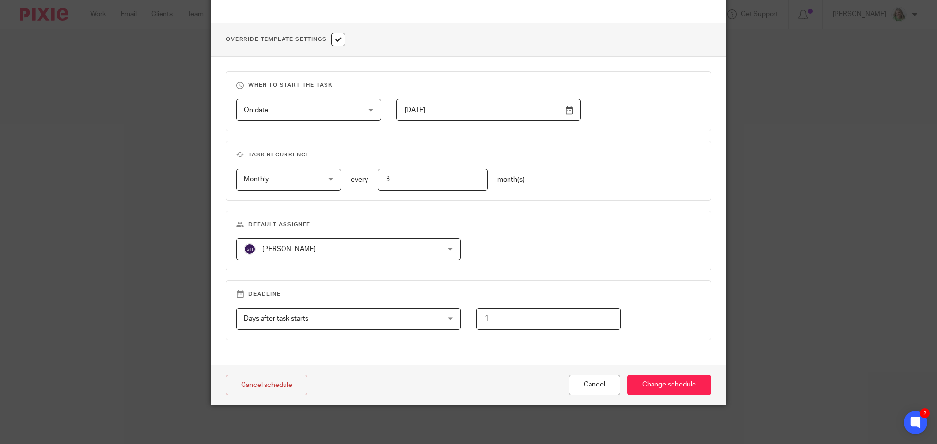
scroll to position [346, 0]
drag, startPoint x: 507, startPoint y: 319, endPoint x: 416, endPoint y: 314, distance: 91.3
click at [421, 314] on div "Days after task starts Days after task starts Days after task starts Weeks afte…" at bounding box center [461, 319] width 480 height 22
type input "0"
click at [645, 382] on input "Change schedule" at bounding box center [669, 385] width 84 height 21
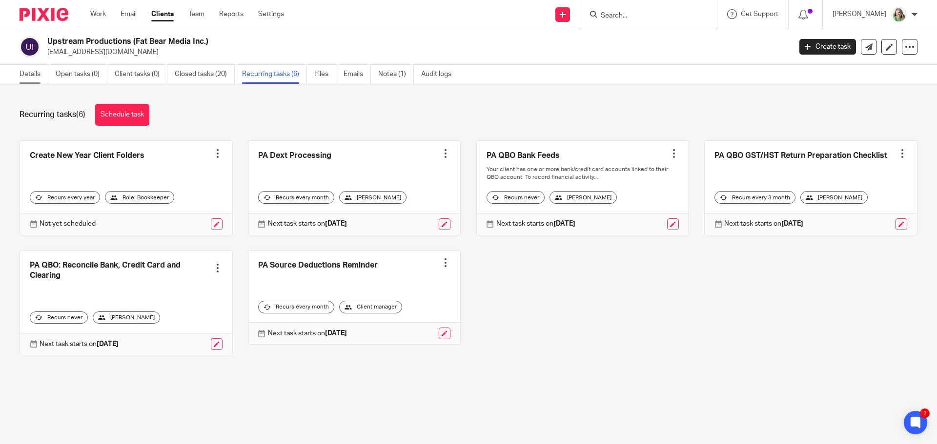
click at [30, 77] on link "Details" at bounding box center [34, 74] width 29 height 19
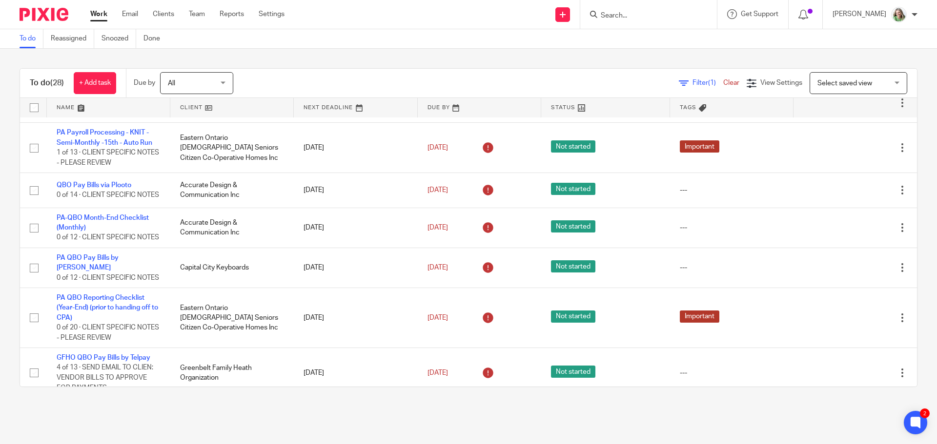
scroll to position [927, 0]
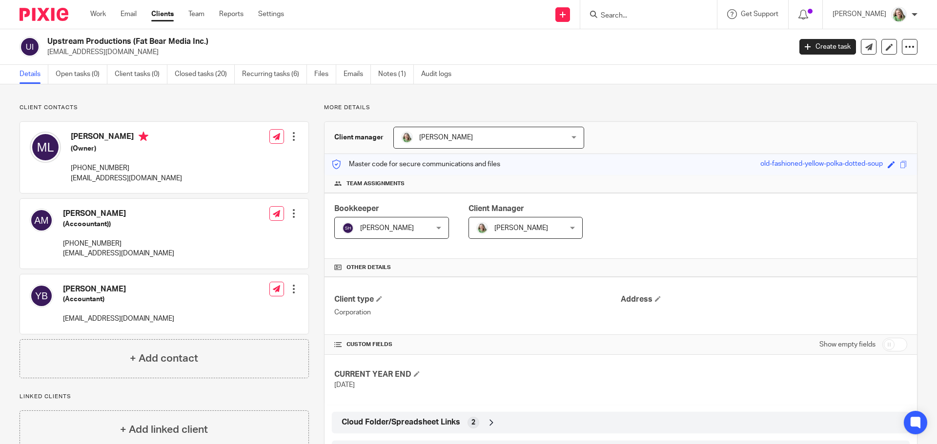
click at [886, 344] on input "checkbox" at bounding box center [894, 345] width 25 height 14
checkbox input "true"
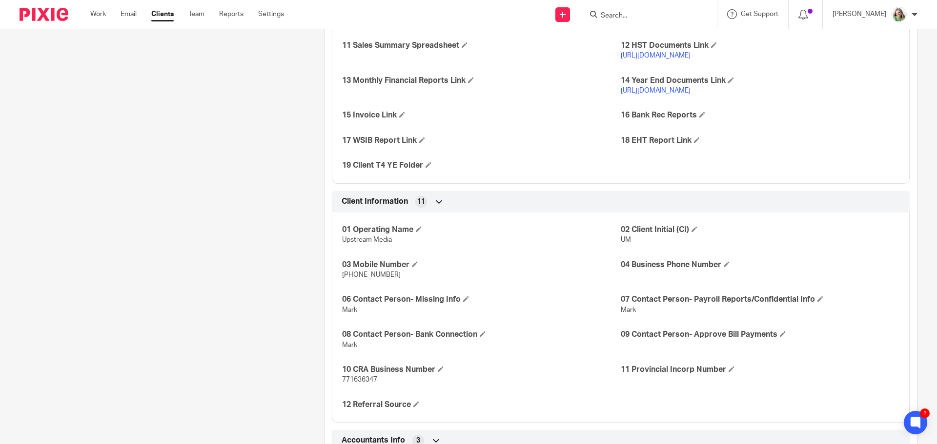
scroll to position [781, 0]
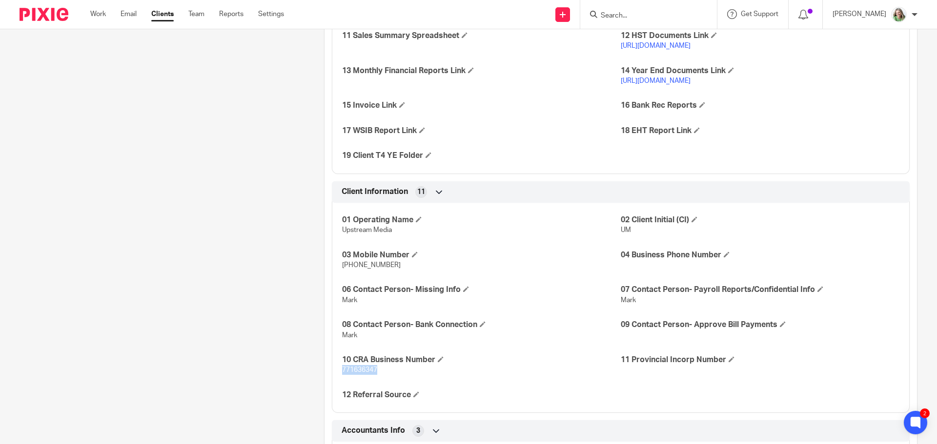
drag, startPoint x: 377, startPoint y: 368, endPoint x: 339, endPoint y: 370, distance: 38.6
click at [339, 370] on div "01 Operating Name Upstream Media 02 Client Initial (CI) UM 03 Mobile Number 613…" at bounding box center [621, 305] width 578 height 218
copy span "771636347"
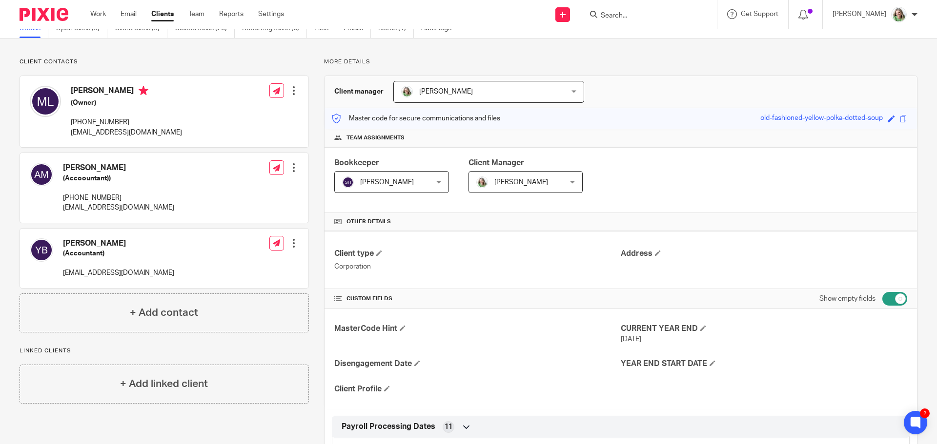
scroll to position [0, 0]
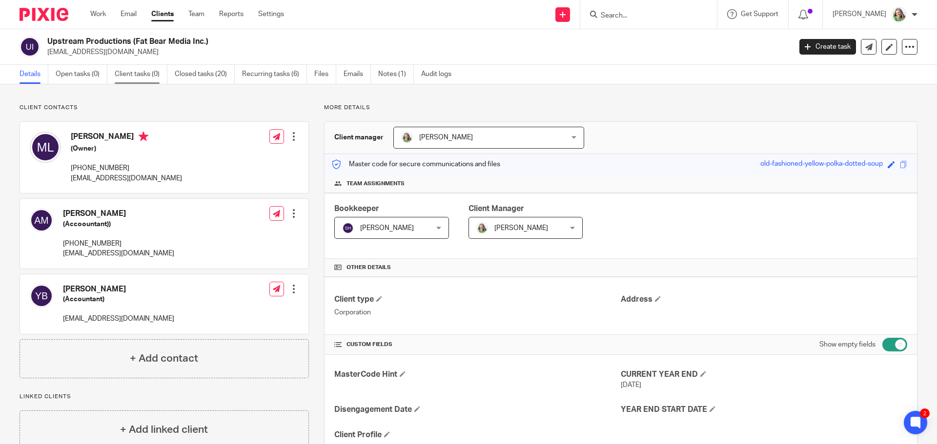
click at [128, 73] on link "Client tasks (0)" at bounding box center [141, 74] width 53 height 19
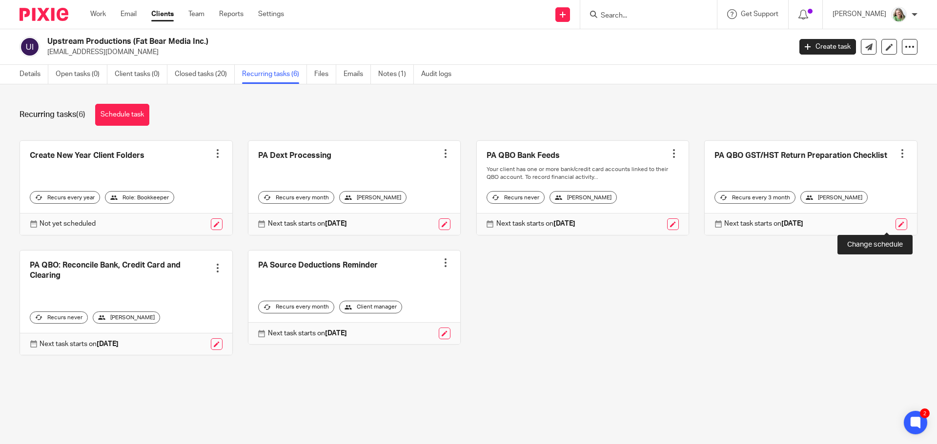
click at [895, 219] on link at bounding box center [901, 225] width 12 height 12
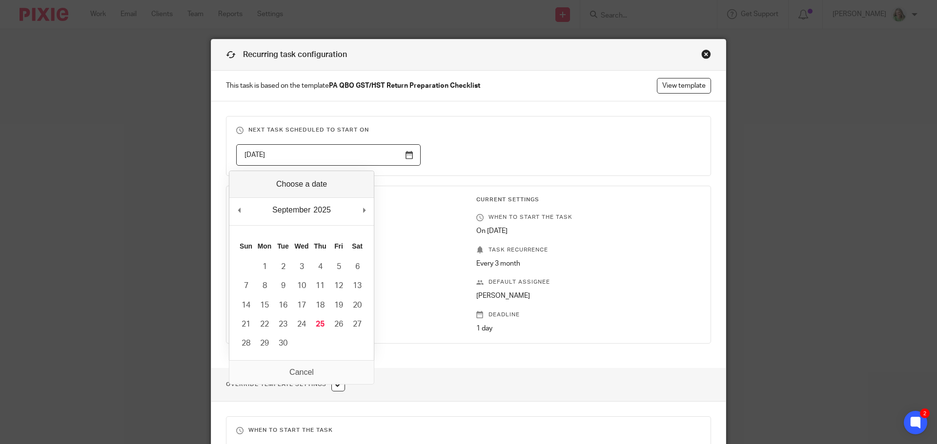
click at [316, 147] on input "[DATE]" at bounding box center [328, 155] width 184 height 22
type input "[DATE]"
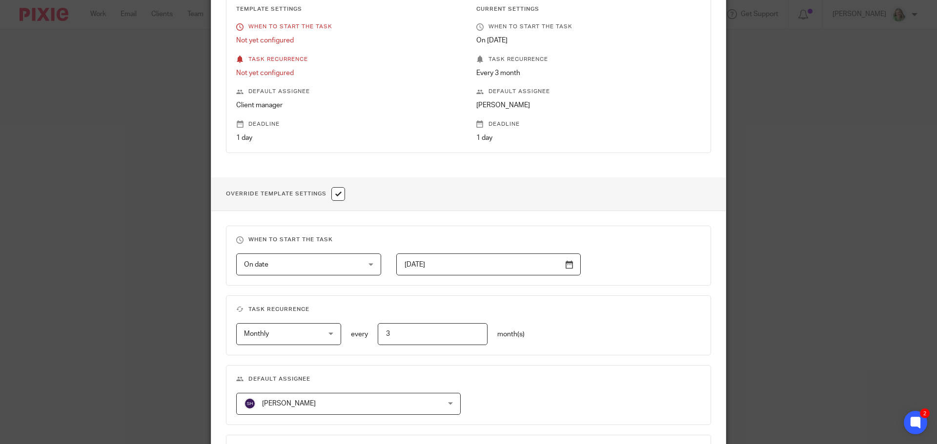
scroll to position [195, 0]
click at [443, 259] on input "[DATE]" at bounding box center [488, 260] width 184 height 22
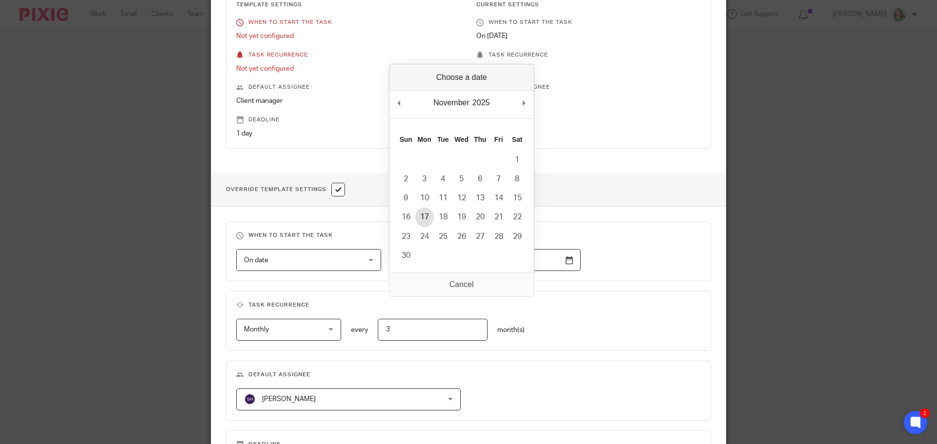
type input "[DATE]"
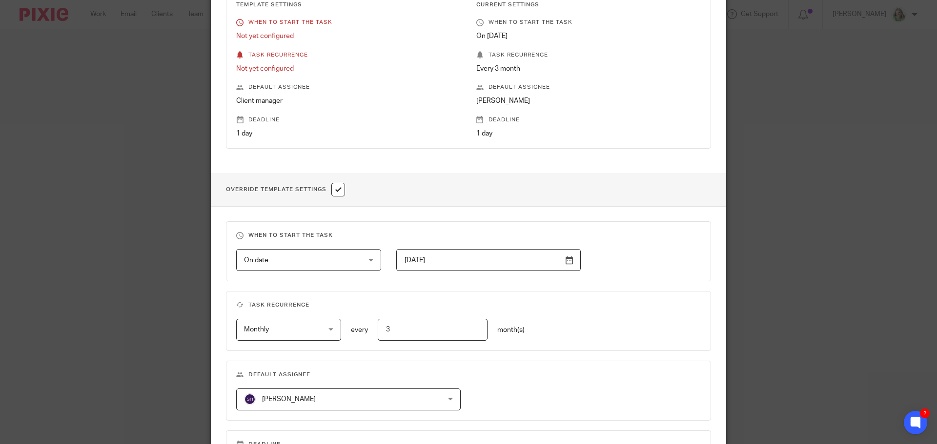
click at [321, 327] on div "Monthly Monthly" at bounding box center [288, 330] width 105 height 22
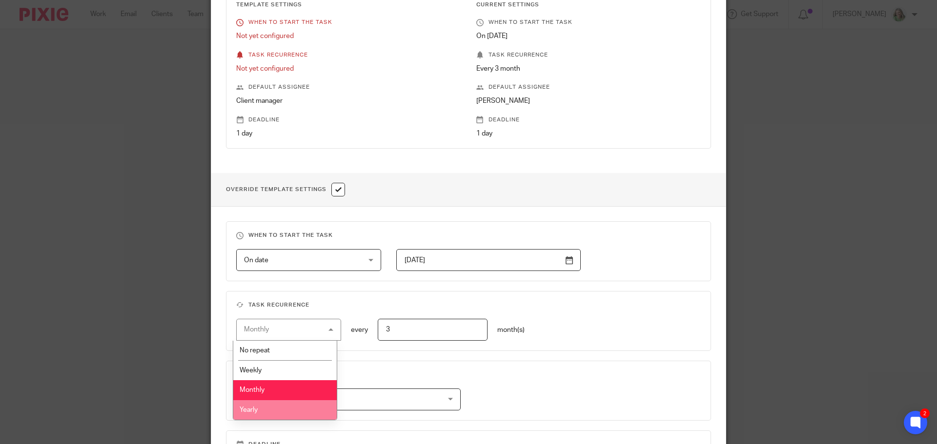
click at [292, 403] on li "Yearly" at bounding box center [285, 411] width 104 height 20
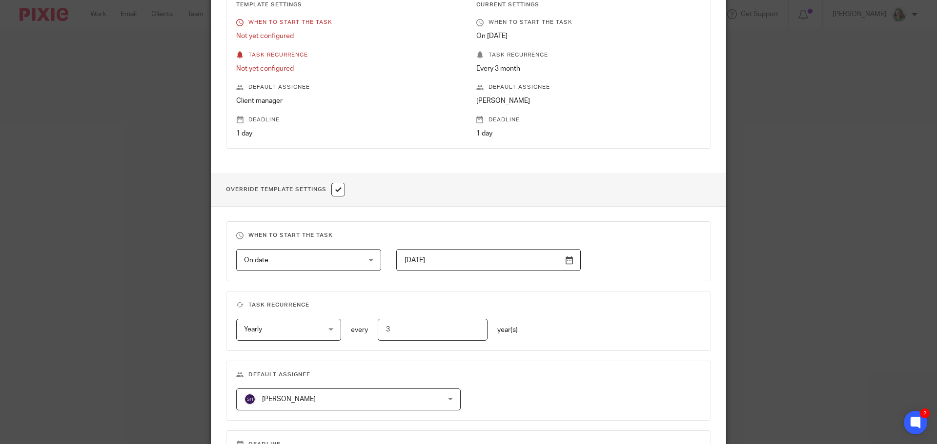
drag, startPoint x: 403, startPoint y: 330, endPoint x: 282, endPoint y: 325, distance: 120.6
click at [309, 325] on div "Yearly Yearly No repeat Weekly Monthly Yearly yearly every 3 year(s)" at bounding box center [461, 330] width 480 height 22
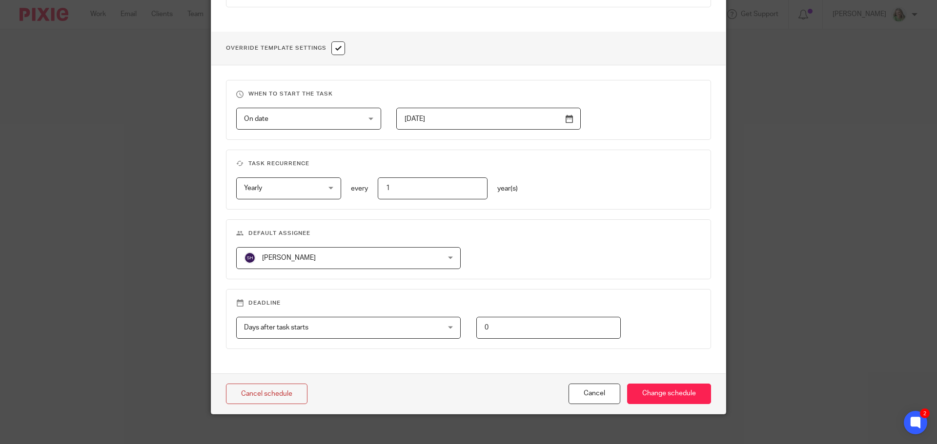
scroll to position [346, 0]
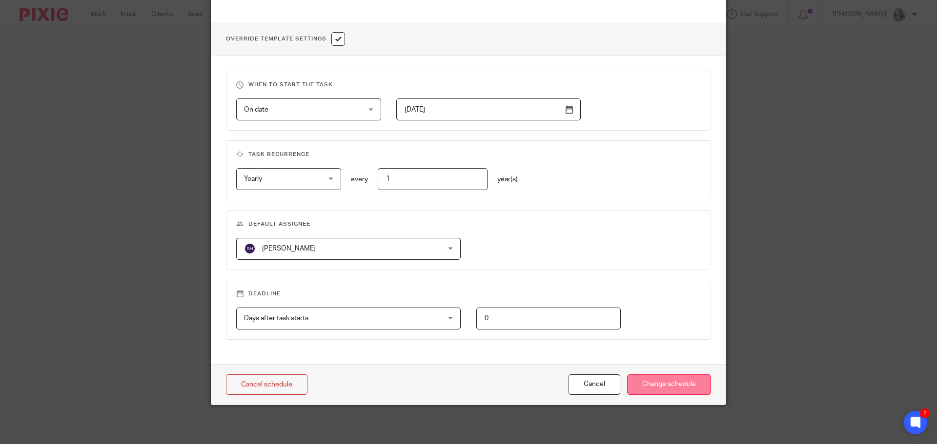
type input "1"
click at [652, 385] on input "Change schedule" at bounding box center [669, 385] width 84 height 21
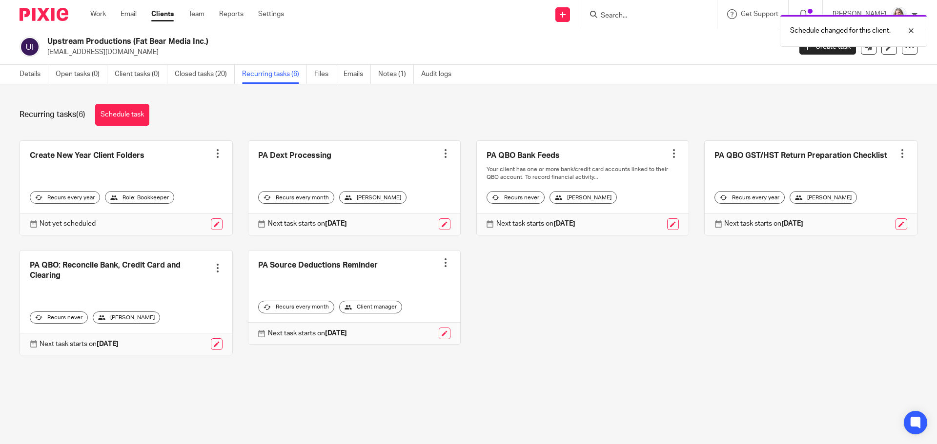
drag, startPoint x: 39, startPoint y: 73, endPoint x: 51, endPoint y: 73, distance: 12.2
click at [39, 73] on link "Details" at bounding box center [34, 74] width 29 height 19
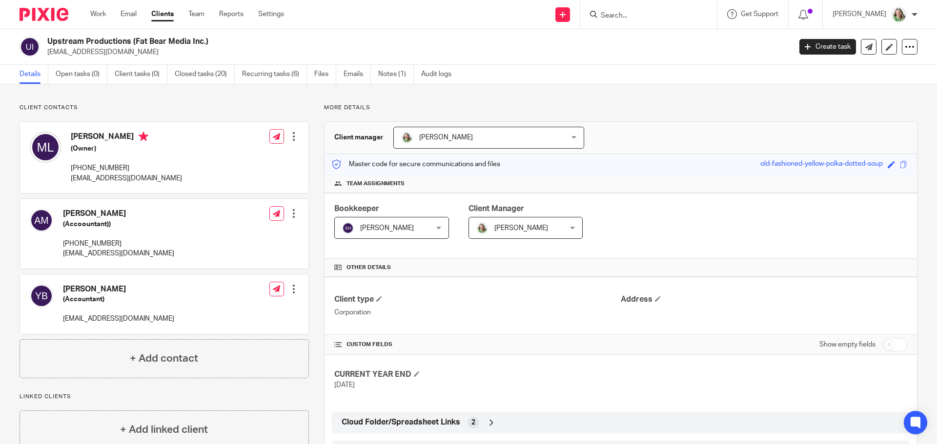
click at [882, 342] on input "checkbox" at bounding box center [894, 345] width 25 height 14
checkbox input "true"
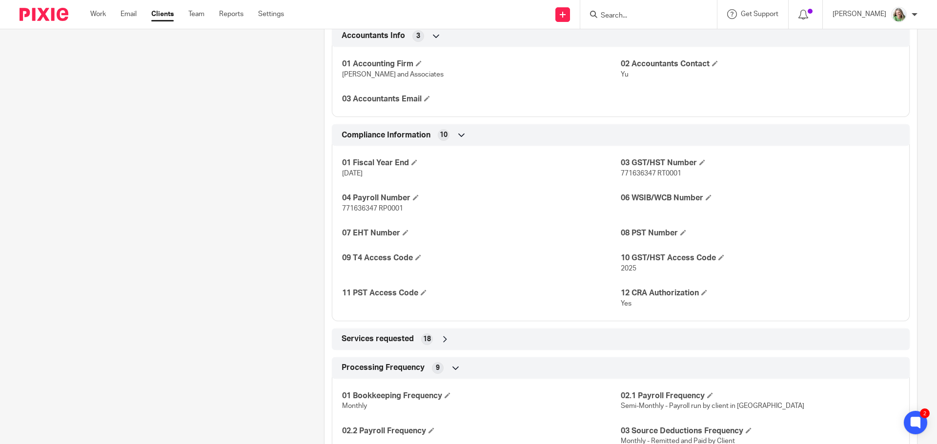
scroll to position [1220, 0]
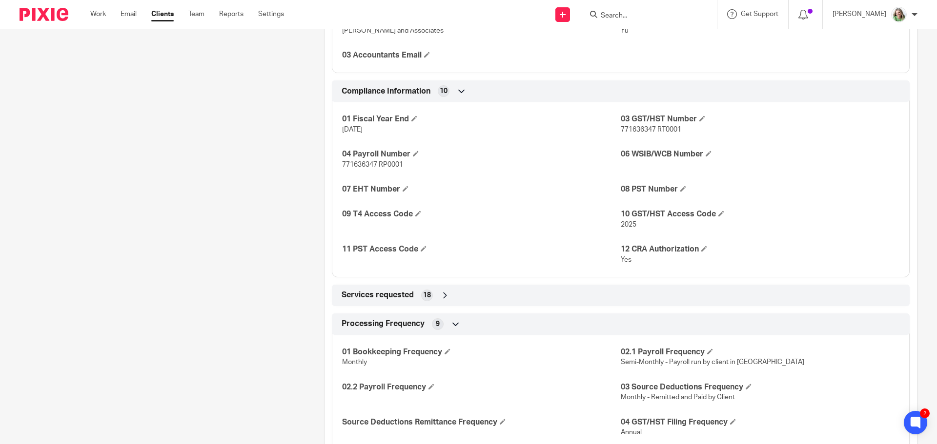
click at [446, 298] on icon at bounding box center [445, 296] width 10 height 10
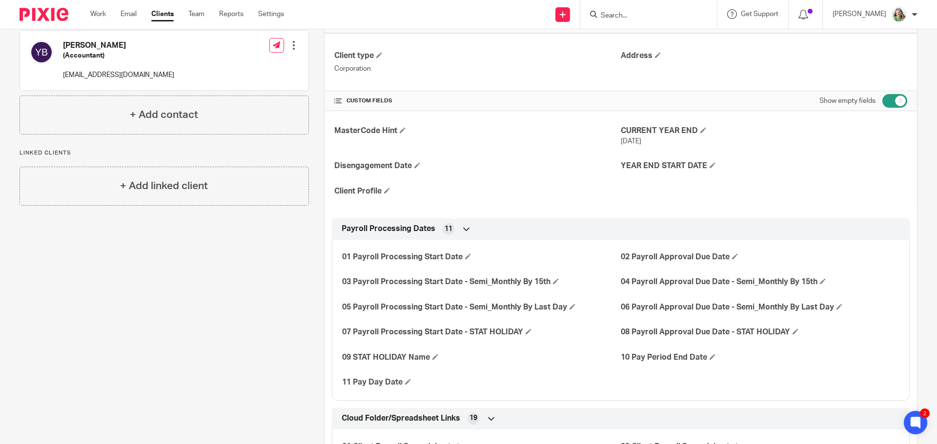
scroll to position [0, 0]
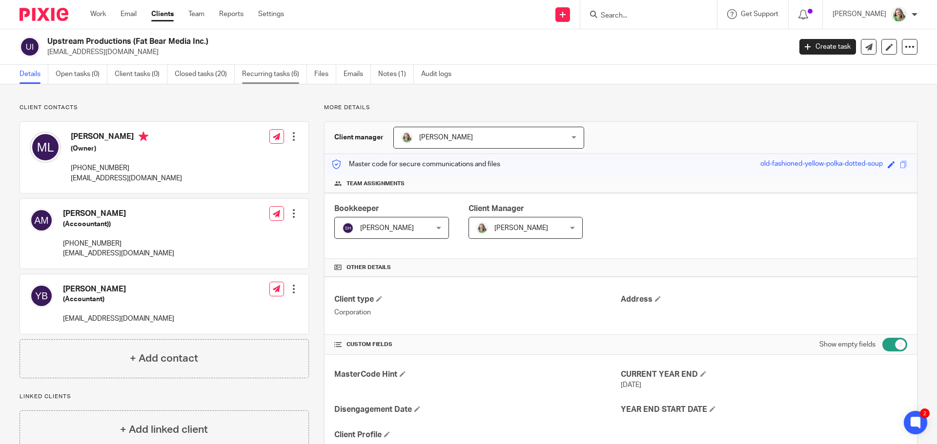
drag, startPoint x: 272, startPoint y: 69, endPoint x: 295, endPoint y: 71, distance: 22.6
click at [272, 69] on link "Recurring tasks (6)" at bounding box center [274, 74] width 65 height 19
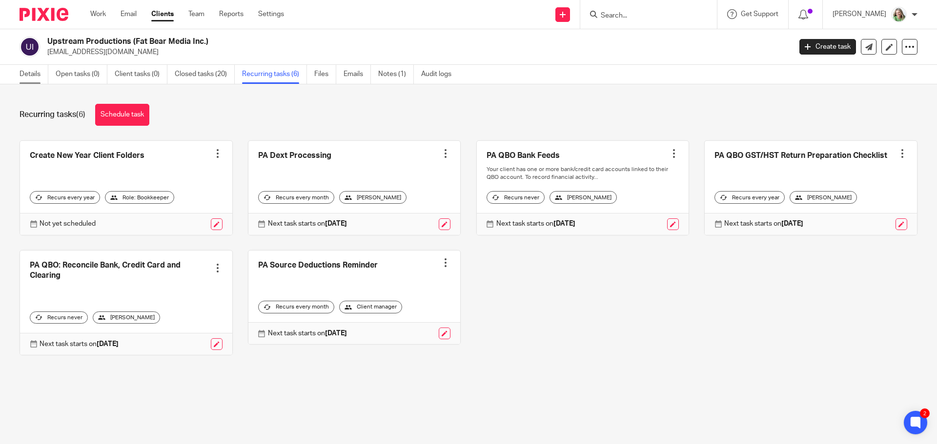
click at [23, 75] on link "Details" at bounding box center [34, 74] width 29 height 19
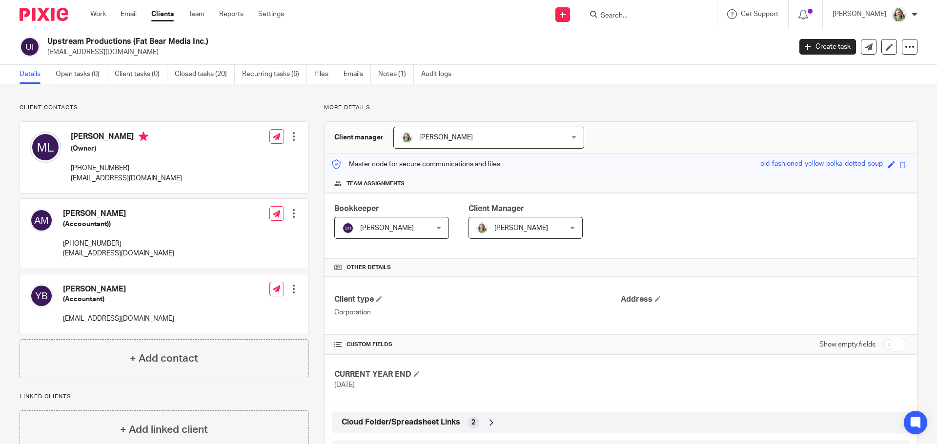
click at [900, 349] on div "CUSTOM FIELDS Show empty fields" at bounding box center [620, 345] width 592 height 20
click at [891, 342] on input "checkbox" at bounding box center [894, 345] width 25 height 14
checkbox input "true"
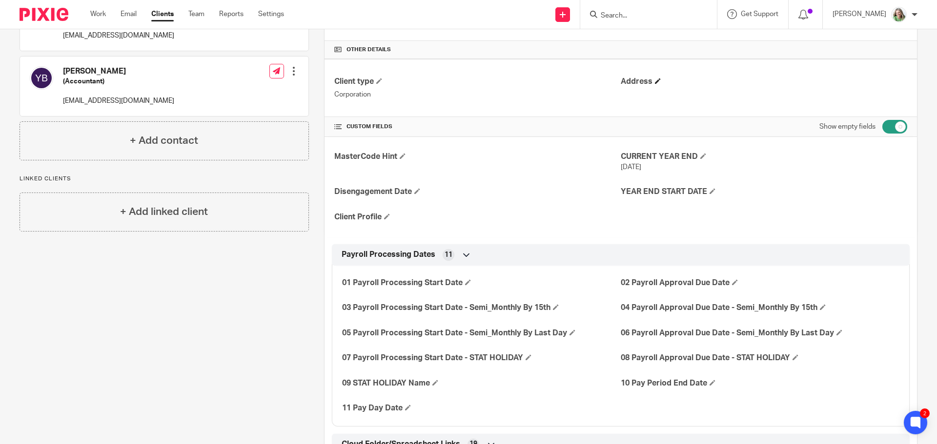
scroll to position [244, 0]
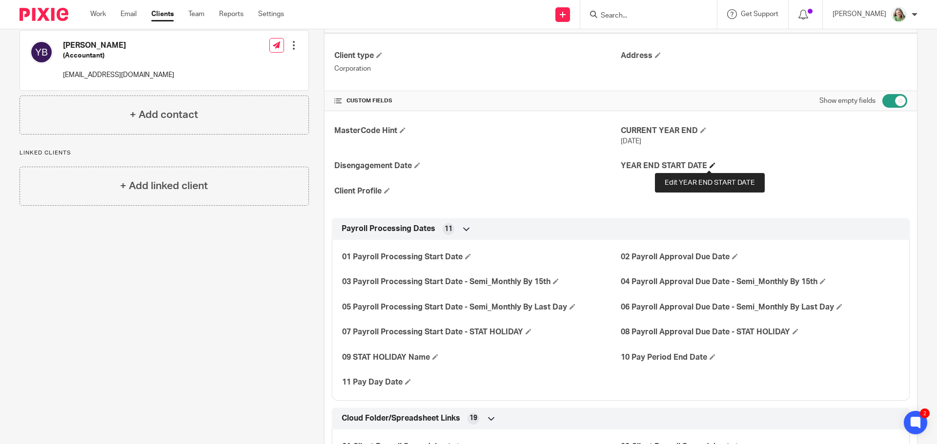
click at [709, 167] on span at bounding box center [712, 165] width 6 height 6
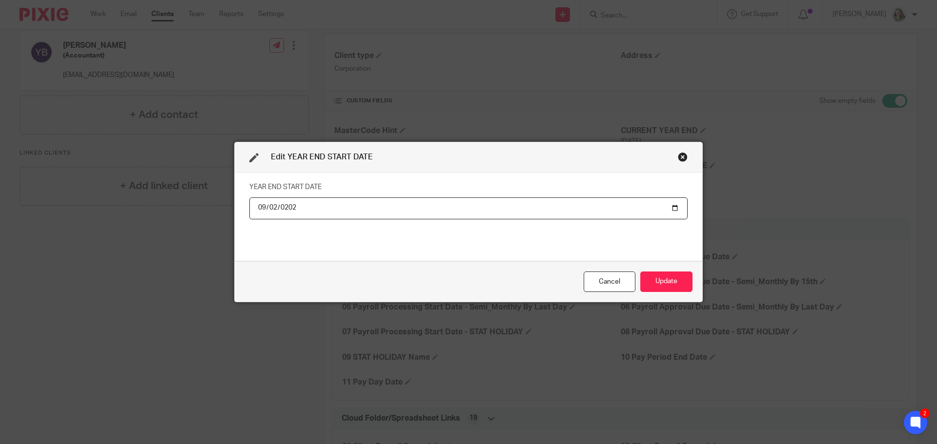
type input "[DATE]"
click at [670, 275] on button "Update" at bounding box center [666, 282] width 52 height 21
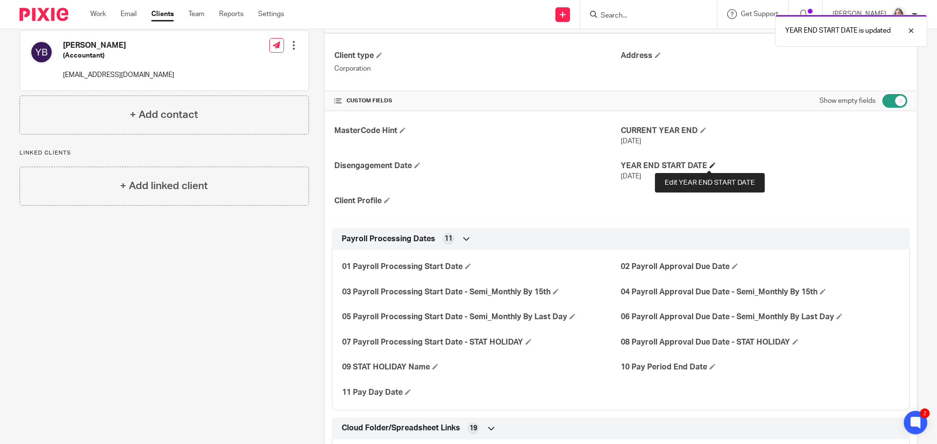
click at [709, 164] on span at bounding box center [712, 165] width 6 height 6
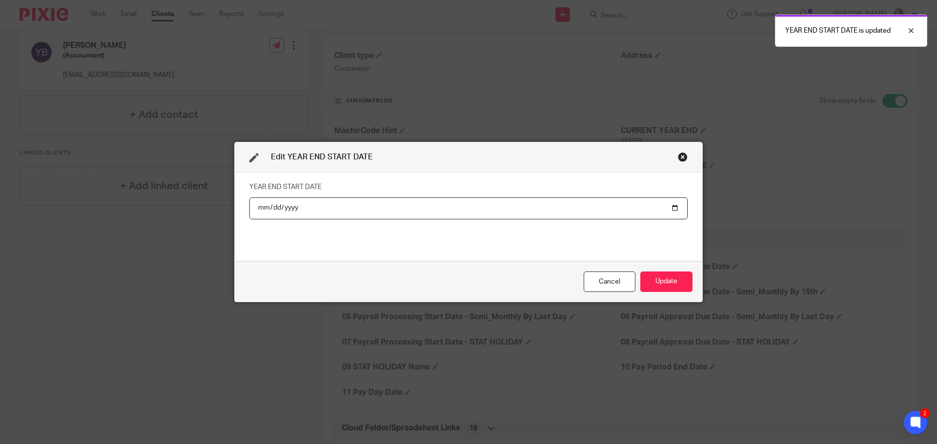
click at [673, 207] on input "[DATE]" at bounding box center [468, 209] width 438 height 22
type input "[DATE]"
click at [654, 281] on button "Update" at bounding box center [666, 282] width 52 height 21
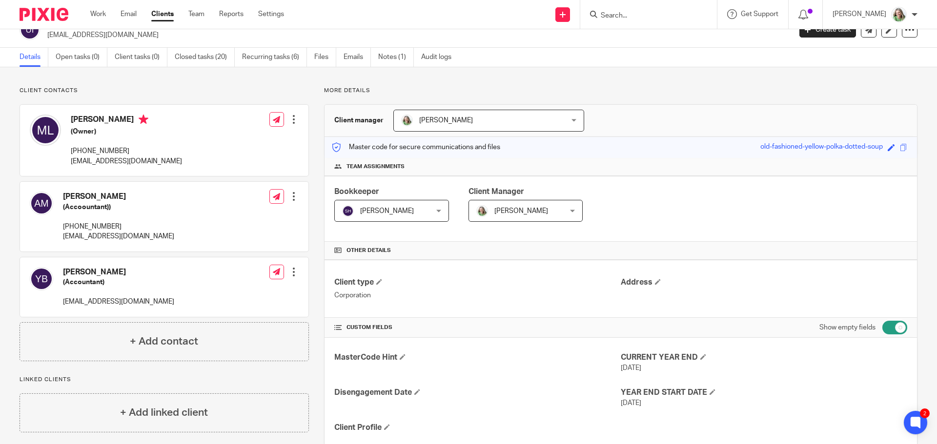
scroll to position [0, 0]
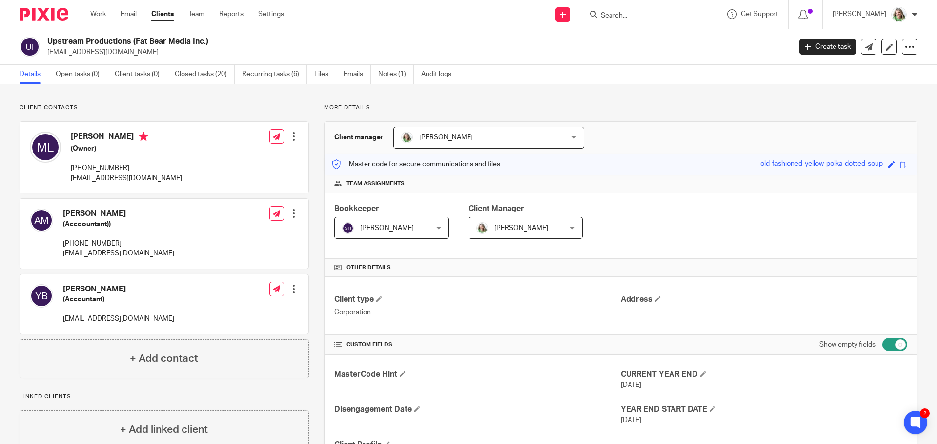
click at [34, 74] on link "Details" at bounding box center [34, 74] width 29 height 19
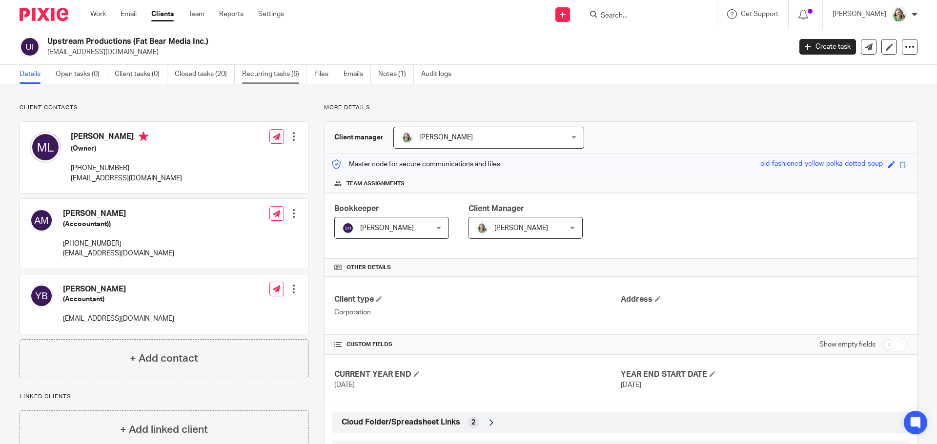
click at [254, 71] on link "Recurring tasks (6)" at bounding box center [274, 74] width 65 height 19
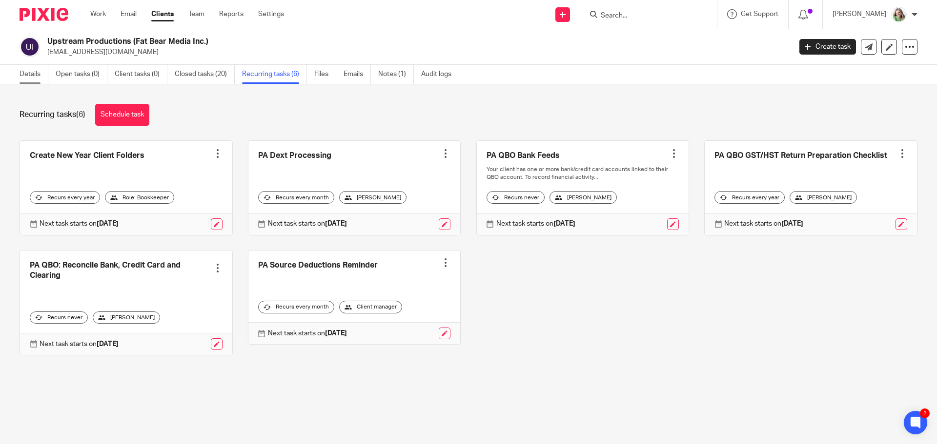
click at [37, 72] on link "Details" at bounding box center [34, 74] width 29 height 19
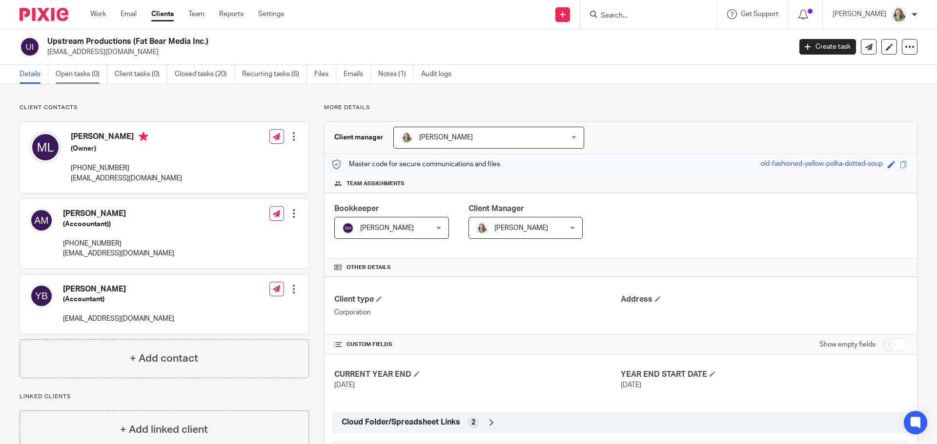
click at [73, 72] on link "Open tasks (0)" at bounding box center [82, 74] width 52 height 19
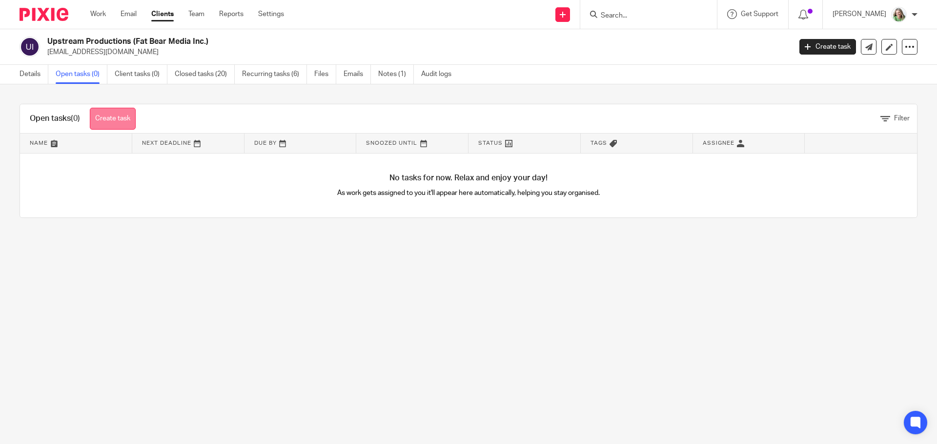
click at [113, 117] on link "Create task" at bounding box center [113, 119] width 46 height 22
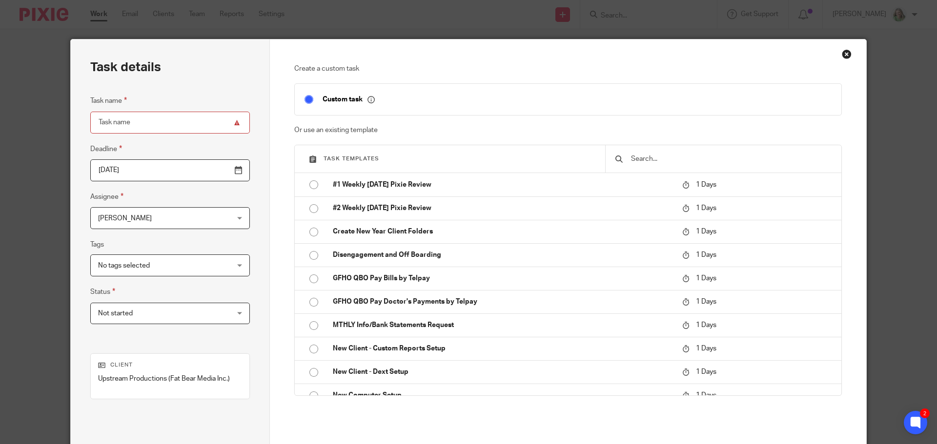
click at [666, 158] on input "text" at bounding box center [730, 159] width 201 height 11
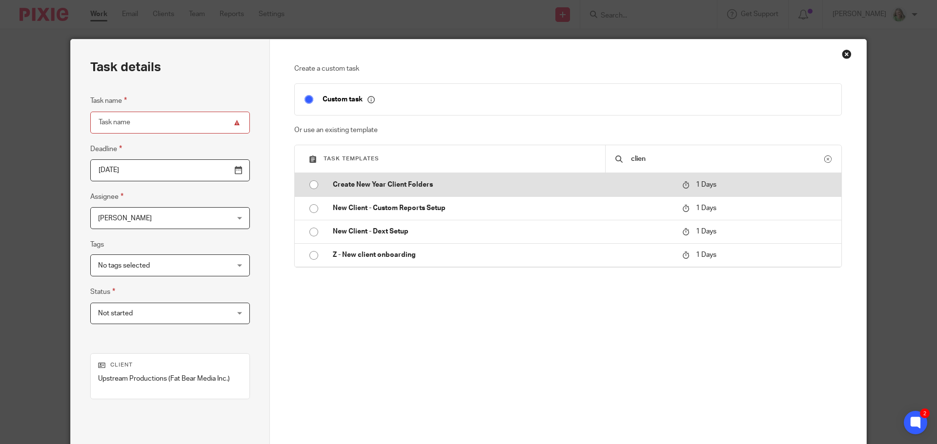
type input "clien"
click at [313, 184] on input "radio" at bounding box center [313, 185] width 19 height 19
type input "2025-09-26"
type input "Create New Year Client Folders"
checkbox input "false"
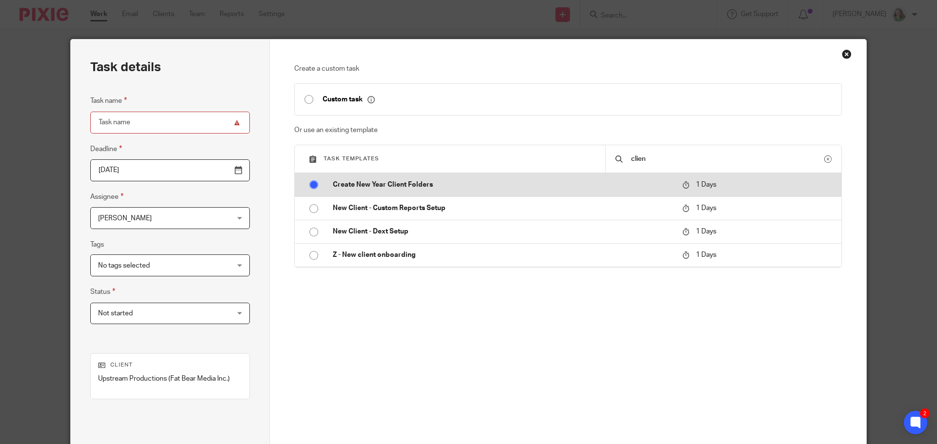
radio input "false"
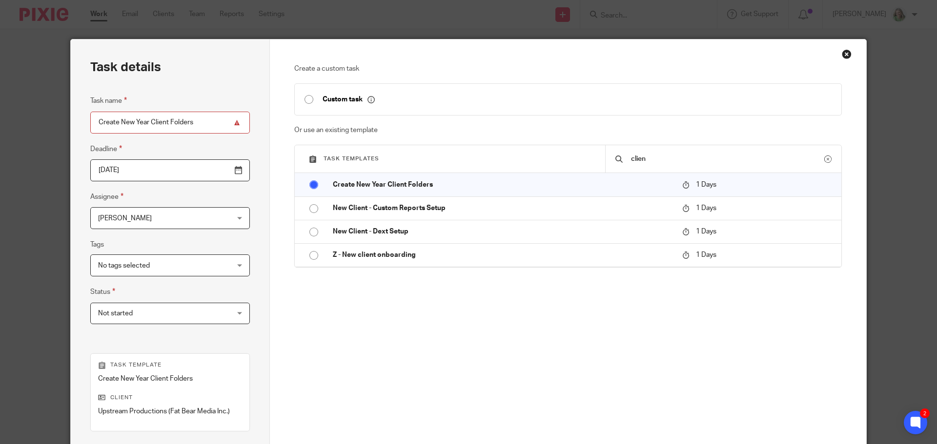
click at [141, 219] on span "[PERSON_NAME]" at bounding box center [125, 218] width 54 height 7
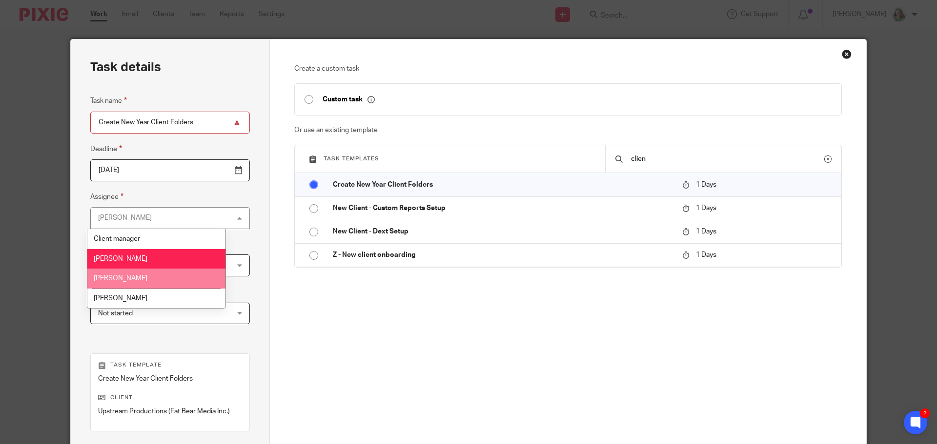
click at [142, 282] on li "[PERSON_NAME]" at bounding box center [156, 279] width 138 height 20
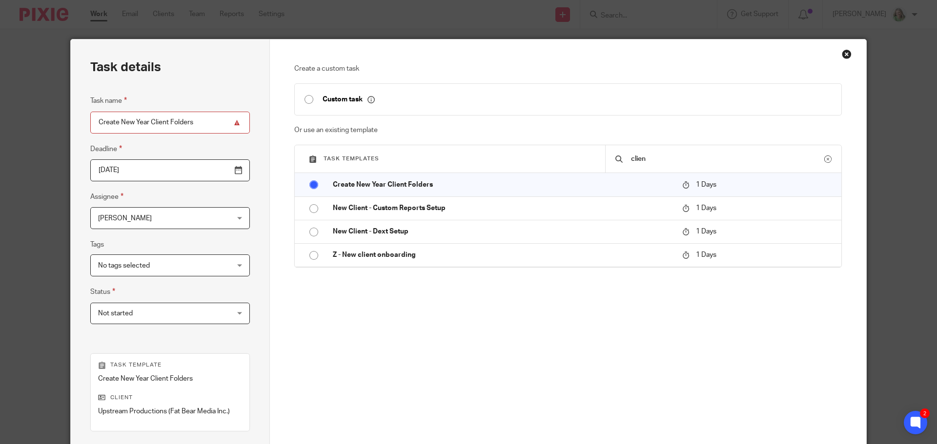
click at [185, 171] on input "2025-09-26" at bounding box center [170, 171] width 160 height 22
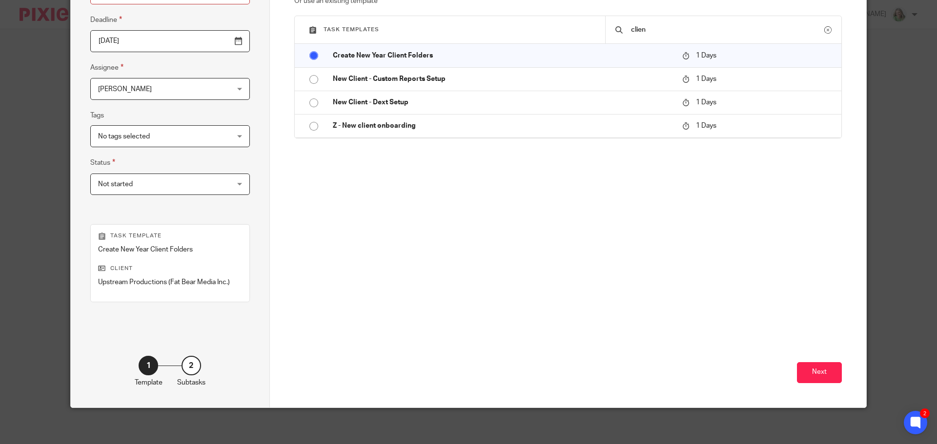
scroll to position [132, 0]
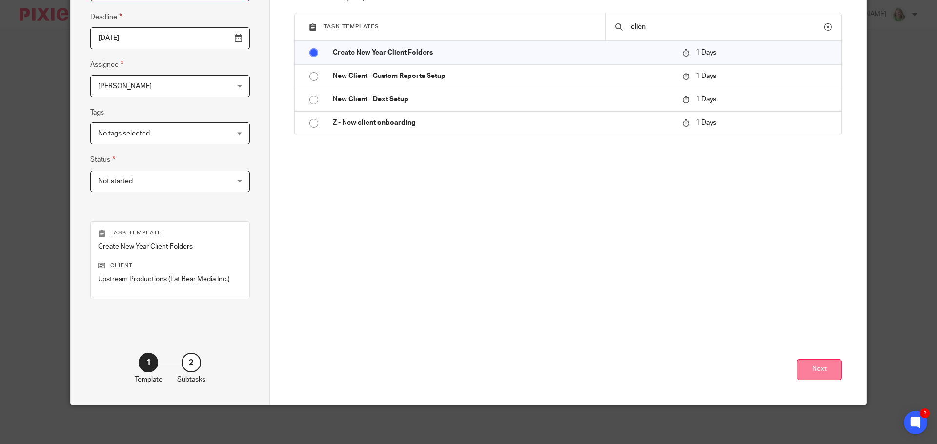
click at [809, 371] on button "Next" at bounding box center [819, 370] width 45 height 21
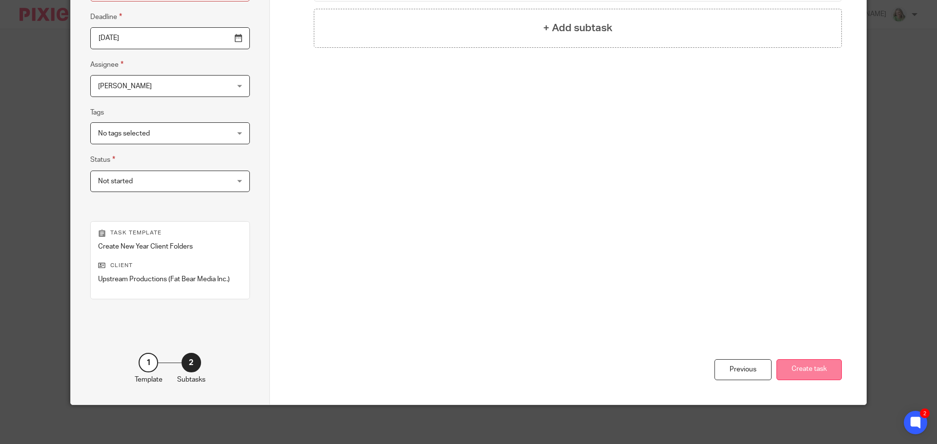
click at [803, 363] on button "Create task" at bounding box center [808, 370] width 65 height 21
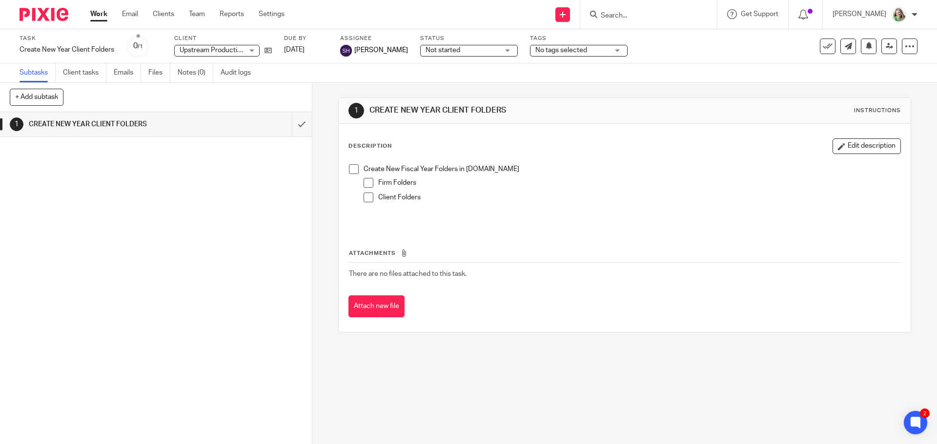
click at [96, 12] on link "Work" at bounding box center [98, 14] width 17 height 10
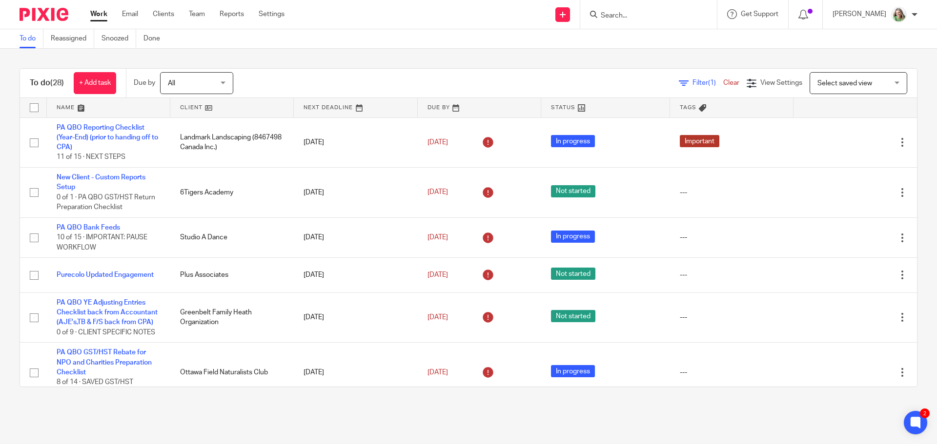
click at [660, 15] on input "Search" at bounding box center [644, 16] width 88 height 9
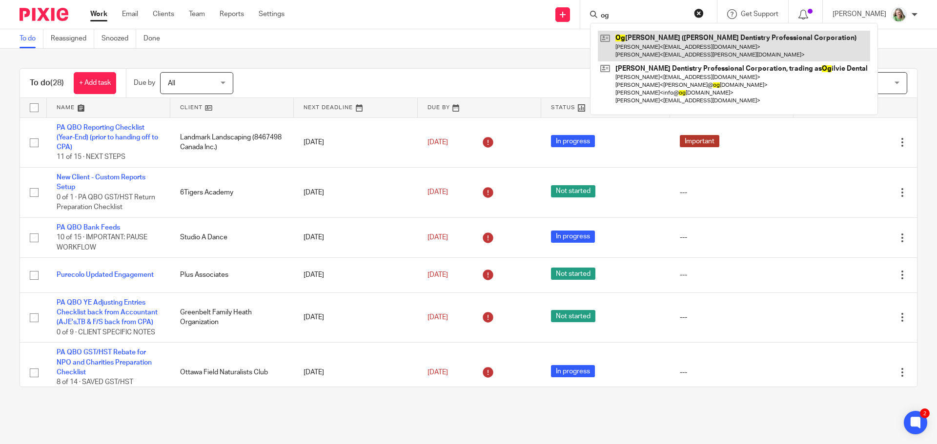
type input "og"
click at [663, 32] on link at bounding box center [734, 46] width 272 height 30
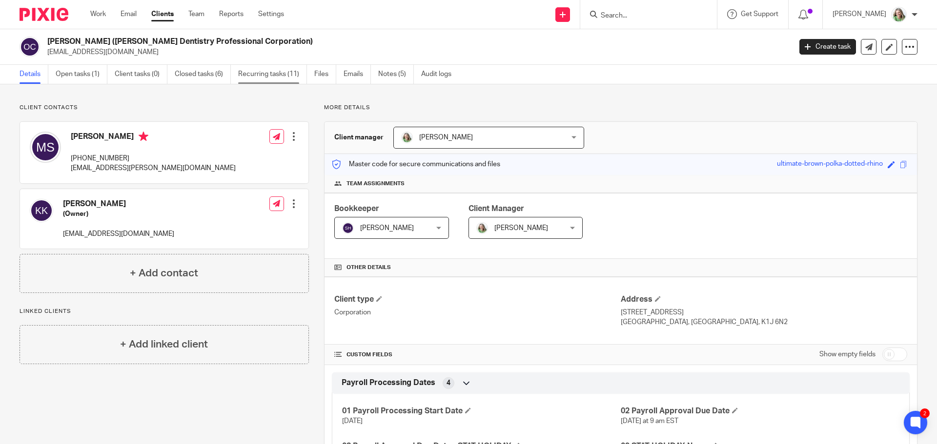
click at [261, 73] on link "Recurring tasks (11)" at bounding box center [272, 74] width 69 height 19
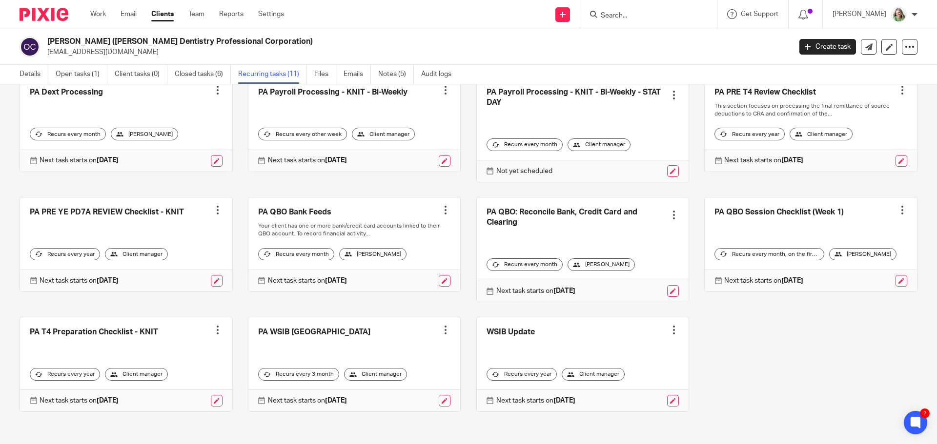
scroll to position [65, 0]
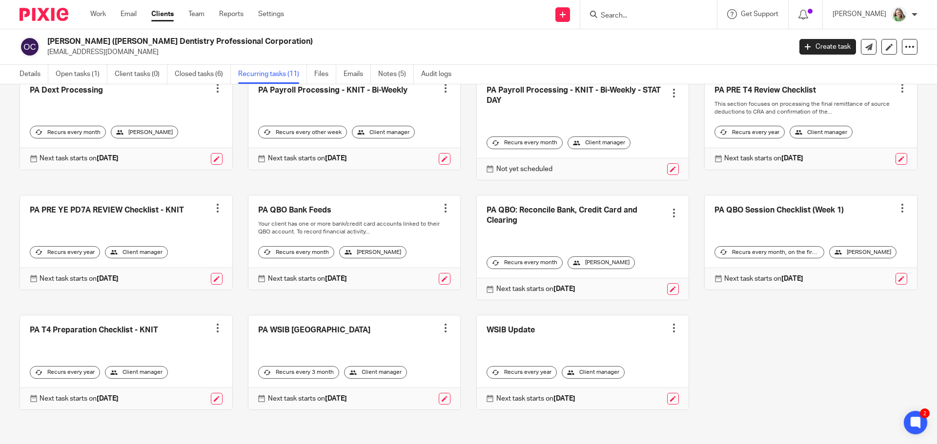
click at [619, 20] on form at bounding box center [652, 14] width 104 height 12
click at [625, 16] on input "Search" at bounding box center [644, 16] width 88 height 9
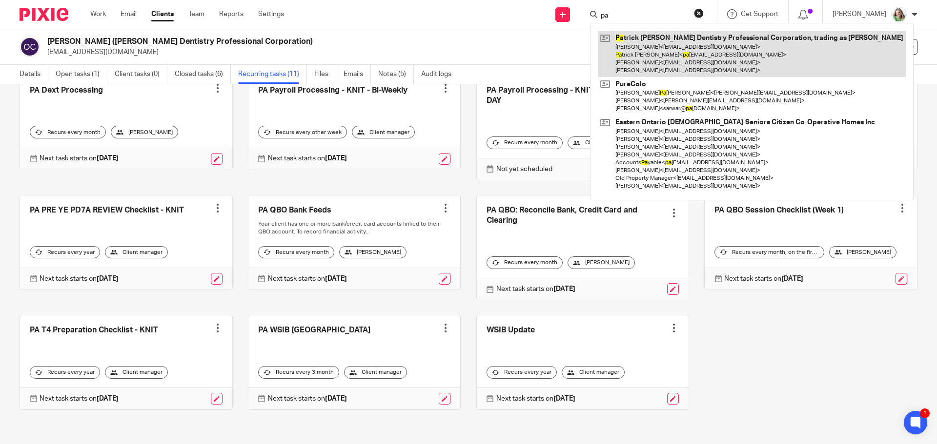
type input "pa"
click at [652, 47] on link at bounding box center [752, 54] width 308 height 46
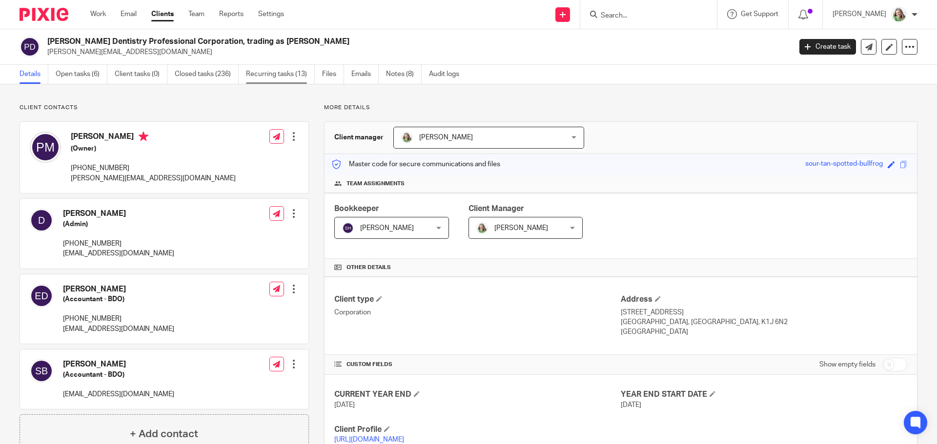
click at [279, 75] on link "Recurring tasks (13)" at bounding box center [280, 74] width 69 height 19
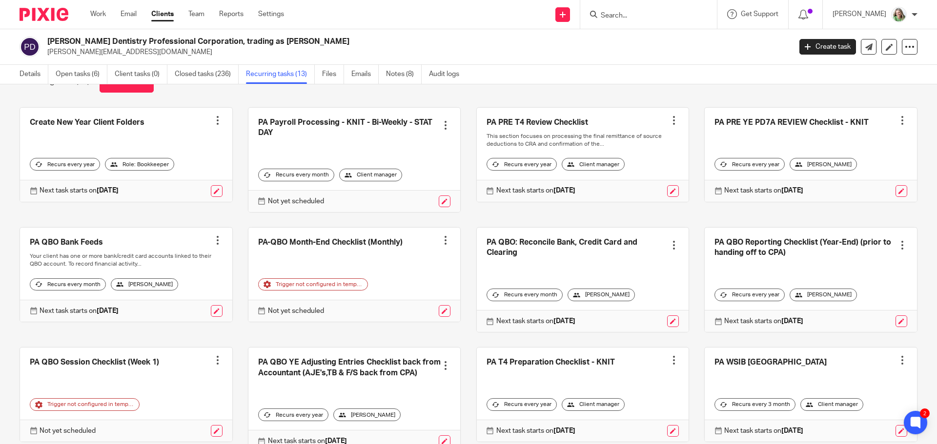
scroll to position [49, 0]
